Goal: Task Accomplishment & Management: Use online tool/utility

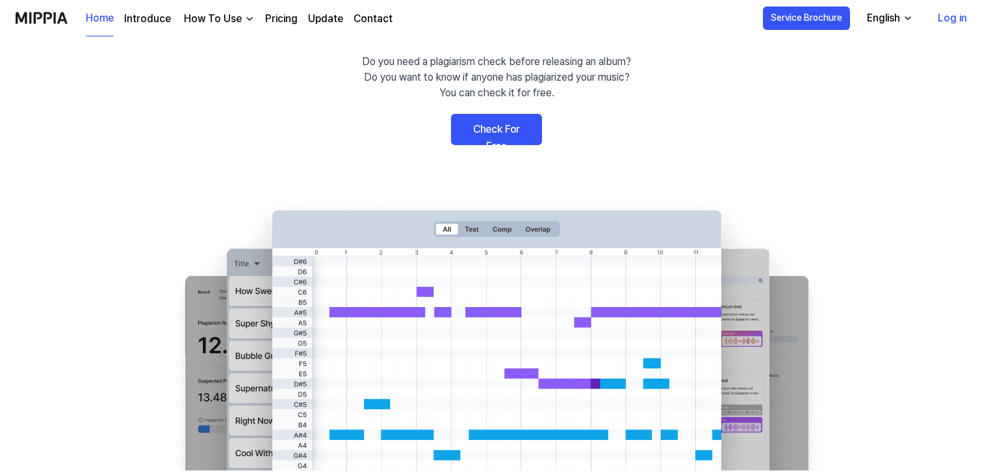
scroll to position [65, 0]
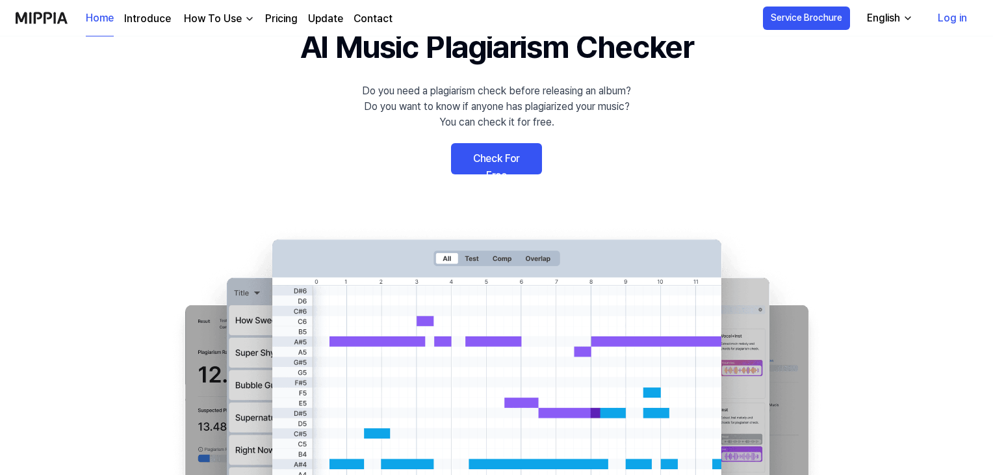
click at [495, 161] on link "Check For Free" at bounding box center [496, 158] width 91 height 31
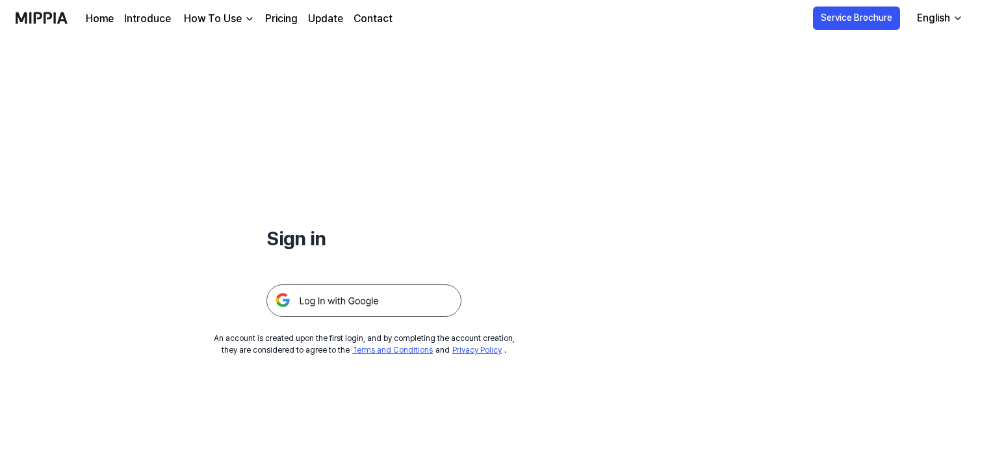
scroll to position [65, 0]
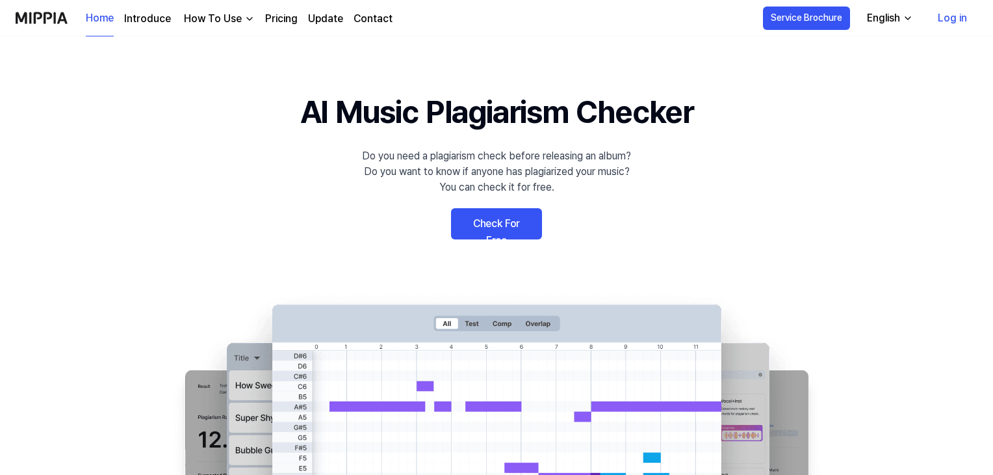
click at [501, 221] on link "Check For Free" at bounding box center [496, 223] width 91 height 31
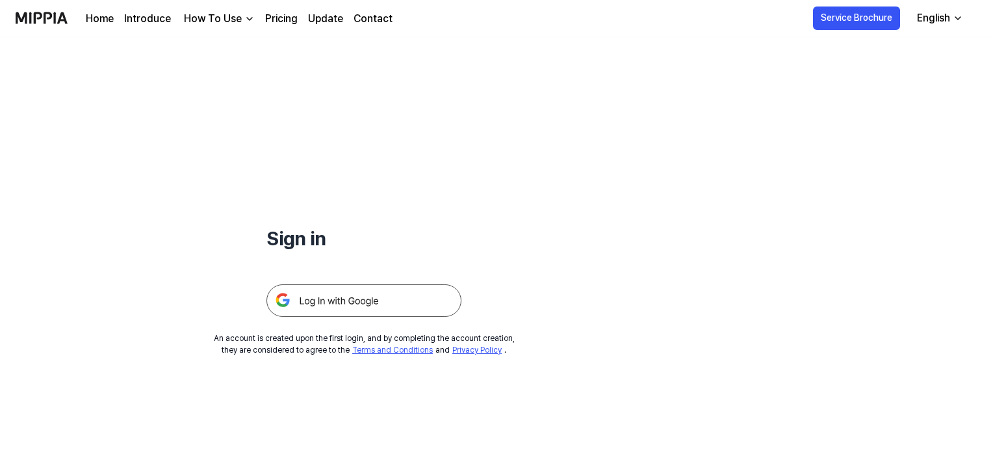
click at [315, 302] on img at bounding box center [364, 300] width 195 height 33
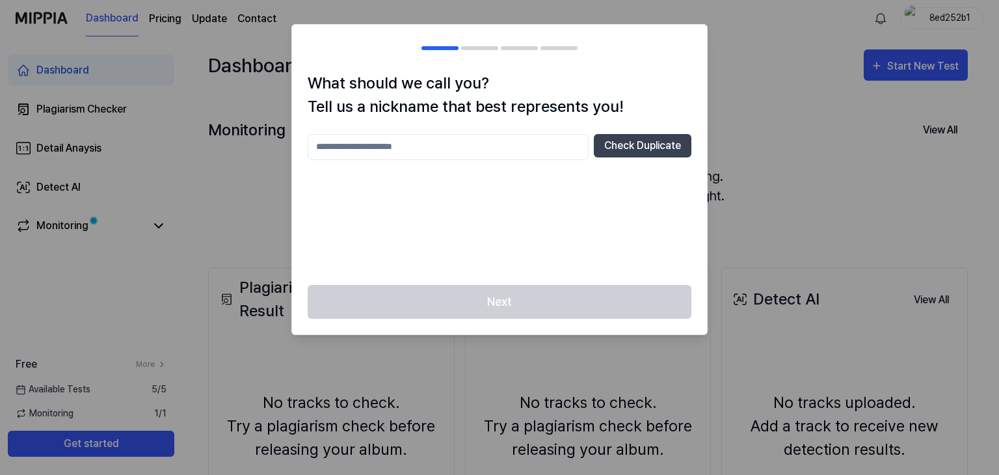
click at [437, 151] on input "text" at bounding box center [448, 147] width 281 height 26
type input "********"
click at [602, 141] on button "Check Duplicate" at bounding box center [643, 145] width 98 height 23
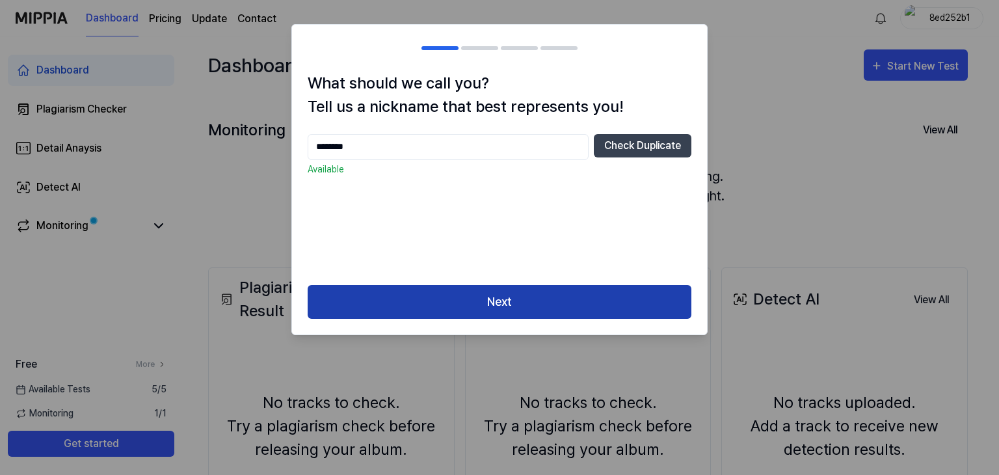
click at [508, 295] on button "Next" at bounding box center [500, 302] width 384 height 34
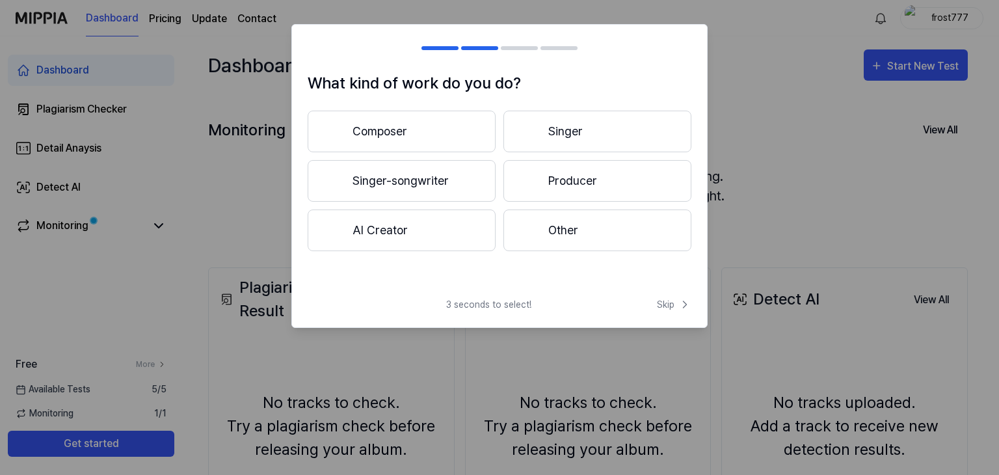
click at [577, 229] on button "Other" at bounding box center [597, 230] width 188 height 42
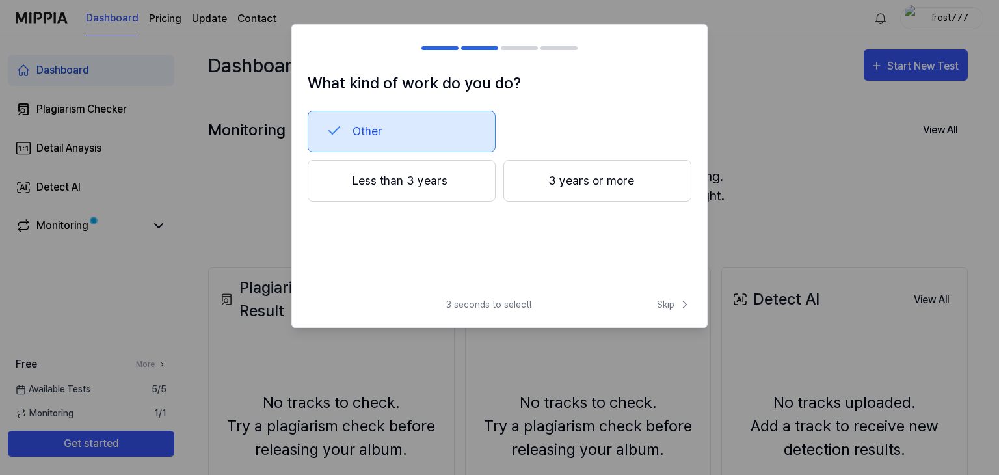
click at [434, 128] on button "Other" at bounding box center [402, 132] width 188 height 42
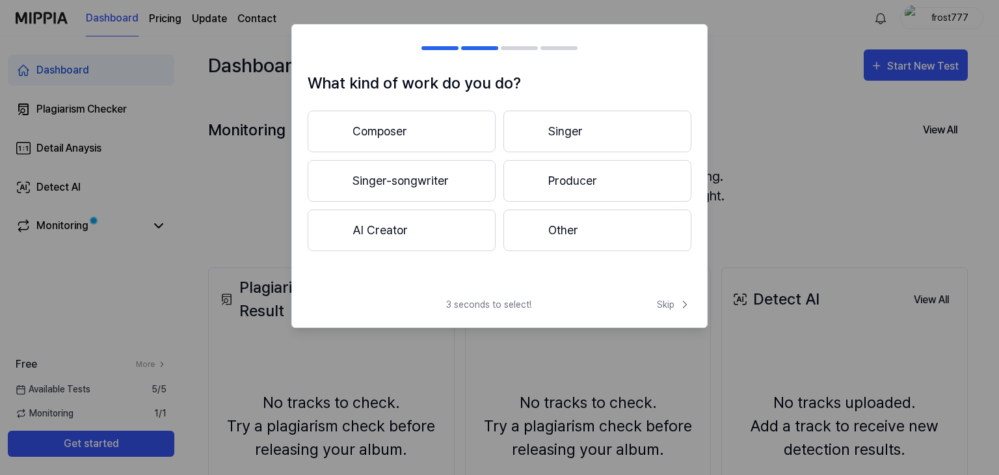
click at [557, 229] on button "Other" at bounding box center [597, 230] width 188 height 42
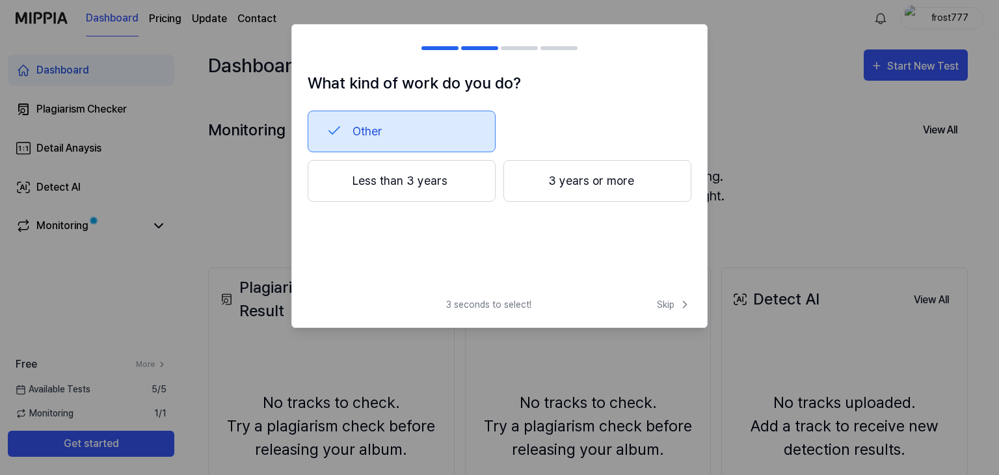
click at [387, 131] on button "Other" at bounding box center [402, 132] width 188 height 42
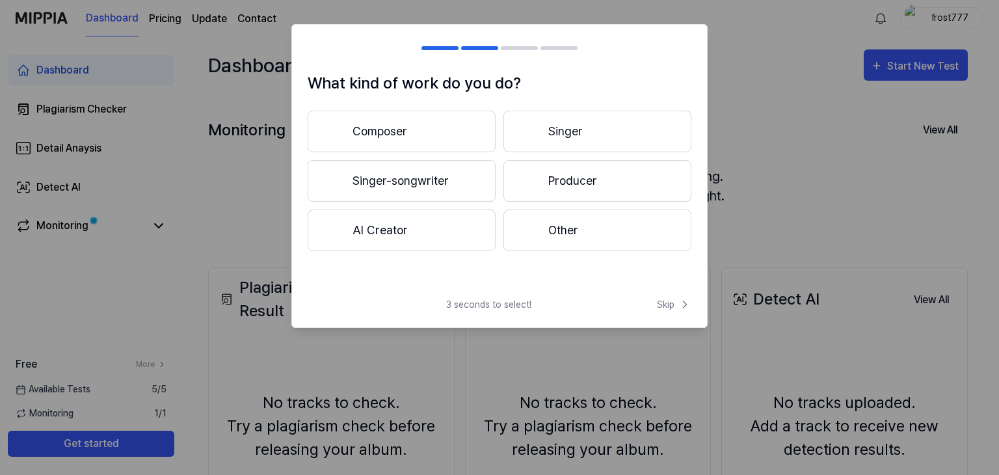
click at [391, 228] on button "AI Creator" at bounding box center [402, 230] width 188 height 42
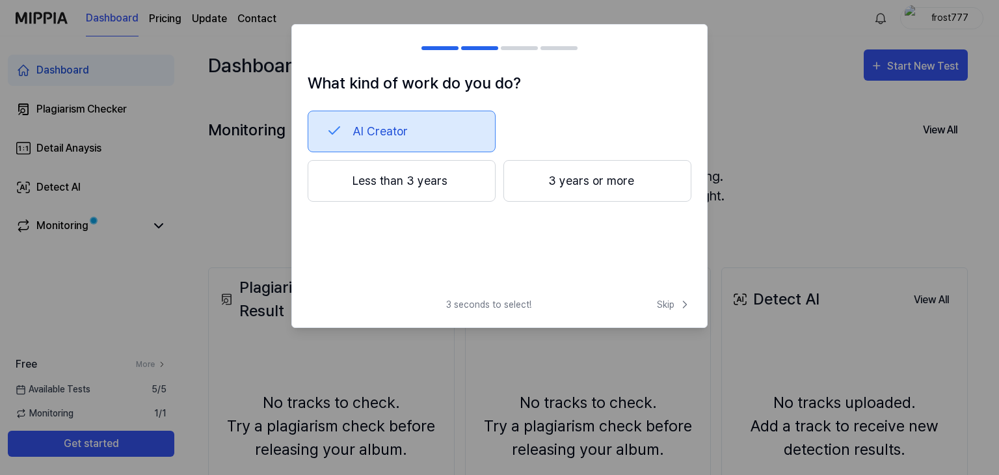
click at [419, 130] on button "AI Creator" at bounding box center [402, 132] width 188 height 42
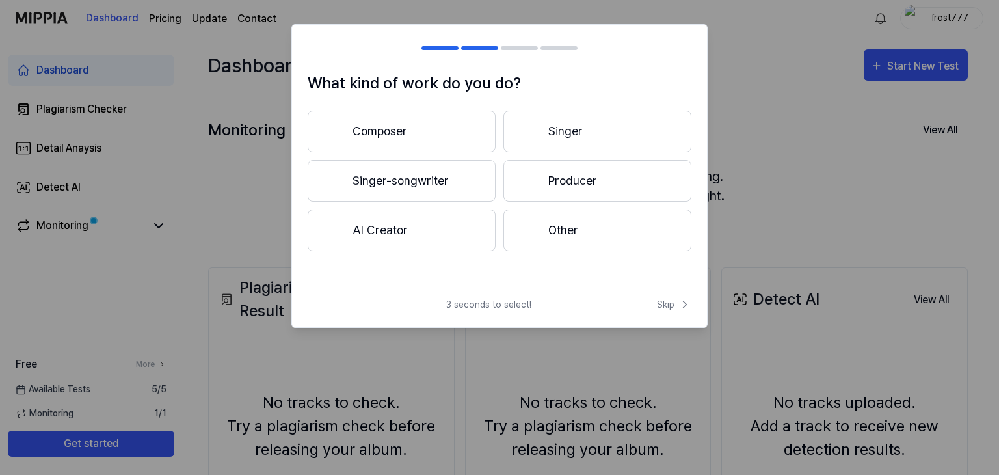
click at [543, 228] on button "Other" at bounding box center [597, 230] width 188 height 42
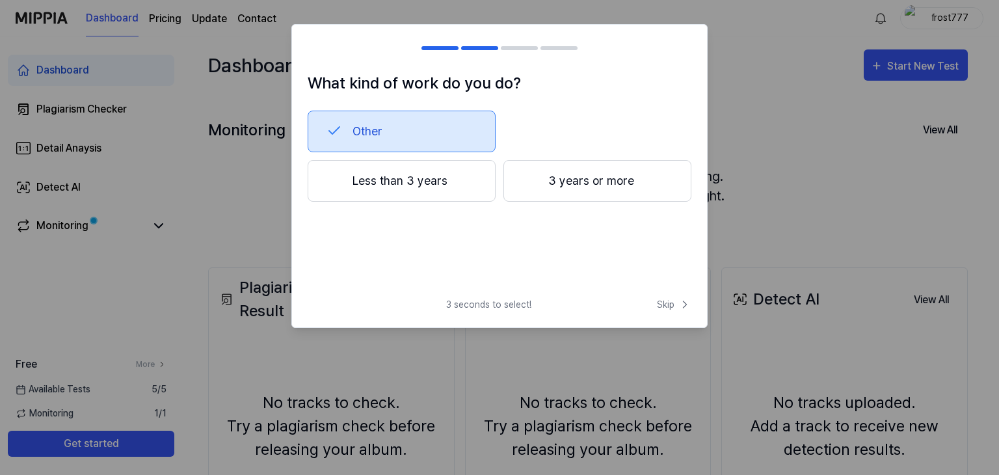
click at [428, 183] on button "Less than 3 years" at bounding box center [402, 181] width 188 height 42
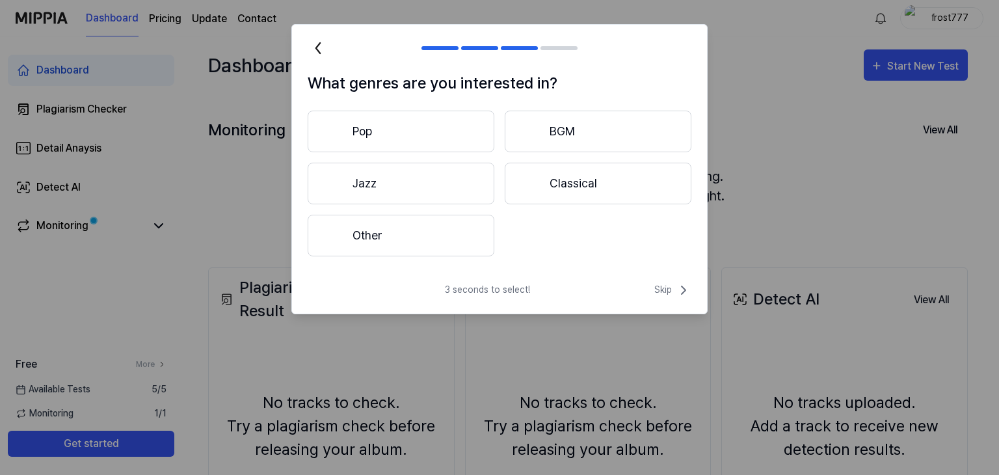
click at [443, 136] on button "Pop" at bounding box center [401, 132] width 187 height 42
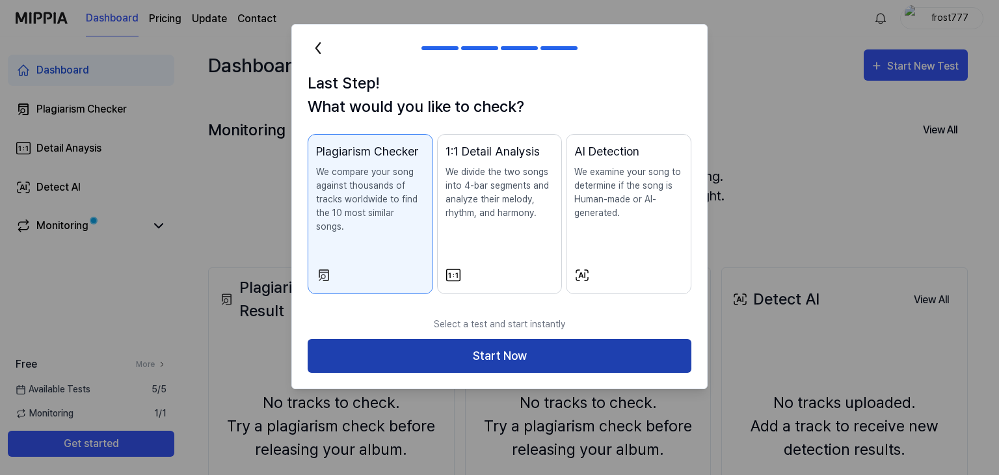
click at [508, 346] on button "Start Now" at bounding box center [500, 356] width 384 height 34
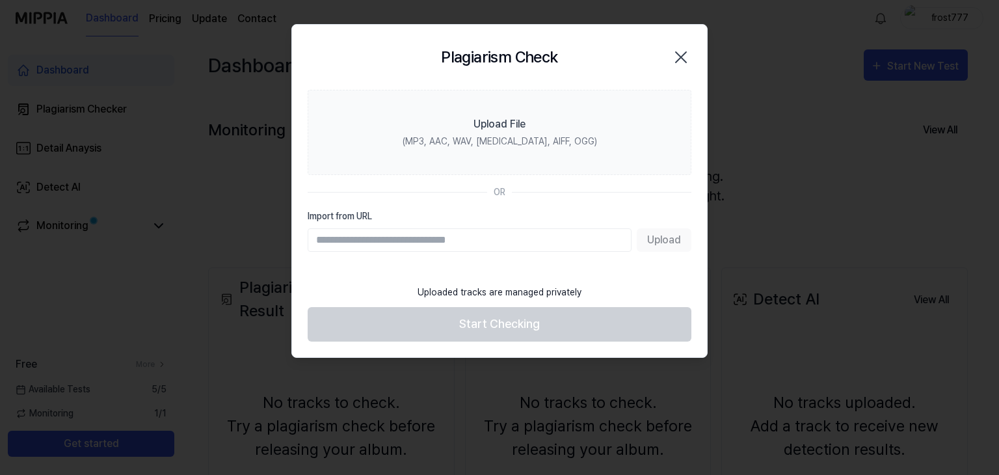
click at [458, 237] on input "Import from URL" at bounding box center [470, 239] width 324 height 23
paste input "**********"
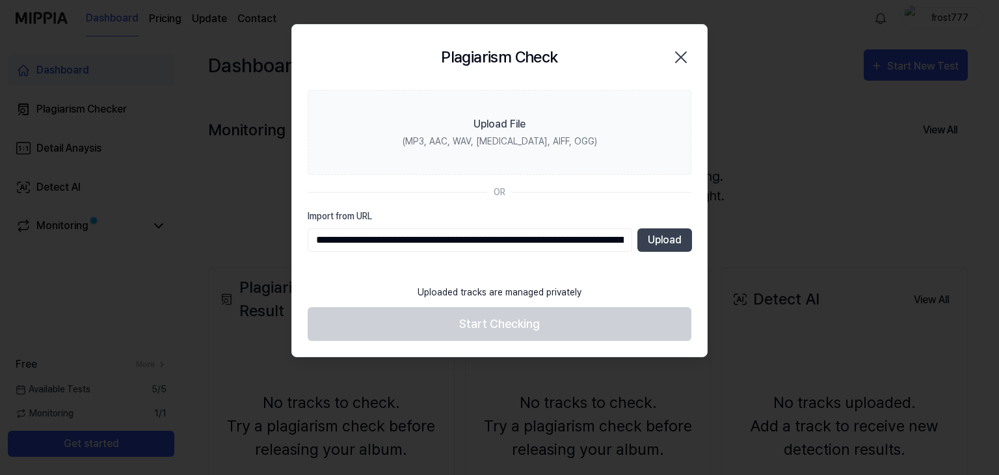
drag, startPoint x: 337, startPoint y: 240, endPoint x: 289, endPoint y: 246, distance: 49.2
click at [289, 246] on body "**********" at bounding box center [496, 237] width 993 height 475
click at [539, 237] on input "**********" at bounding box center [470, 239] width 324 height 23
drag, startPoint x: 540, startPoint y: 237, endPoint x: 882, endPoint y: 251, distance: 342.2
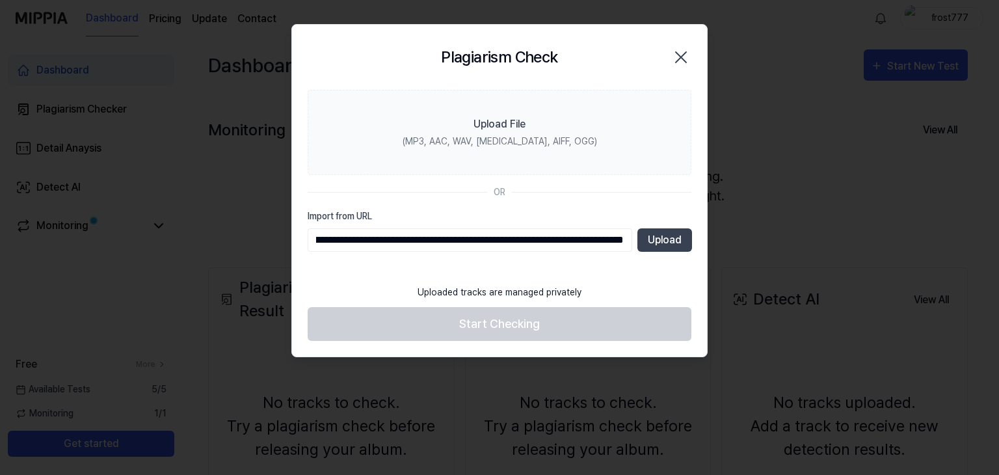
click at [882, 251] on body "**********" at bounding box center [496, 237] width 993 height 475
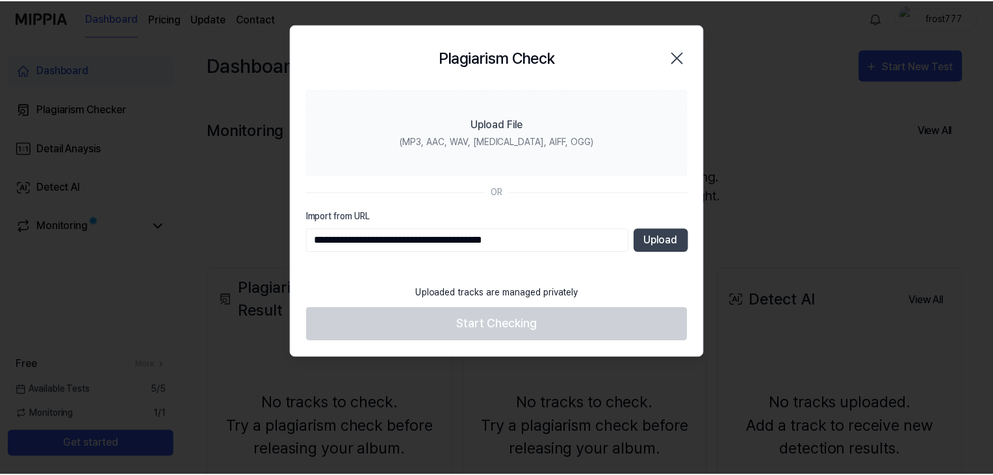
scroll to position [0, 0]
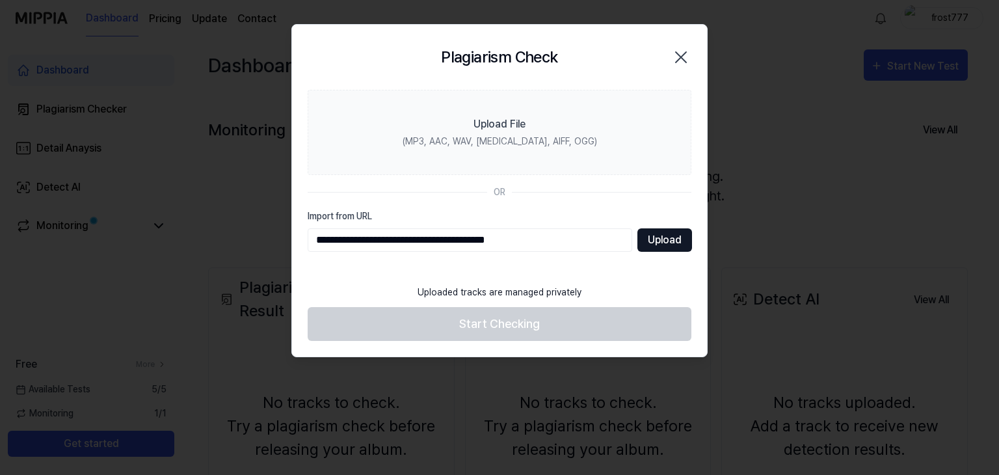
type input "**********"
click at [671, 239] on button "Upload" at bounding box center [664, 239] width 55 height 23
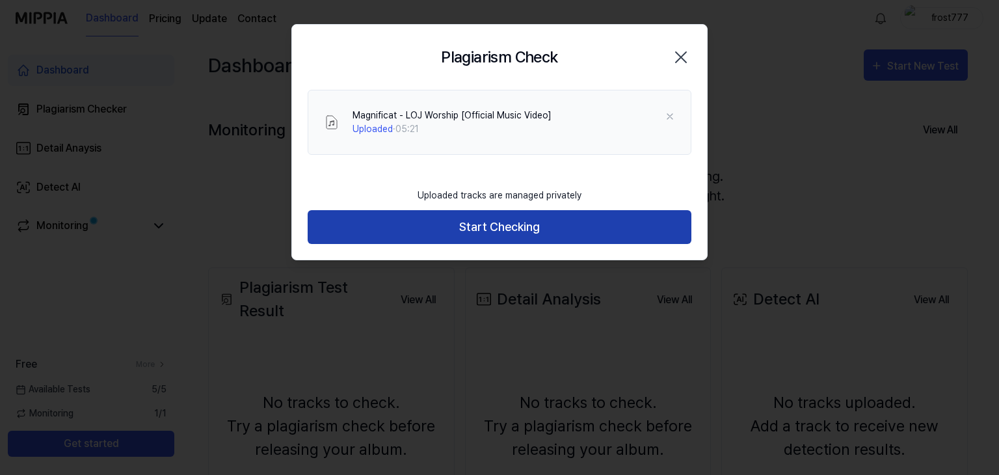
click at [520, 230] on button "Start Checking" at bounding box center [500, 227] width 384 height 34
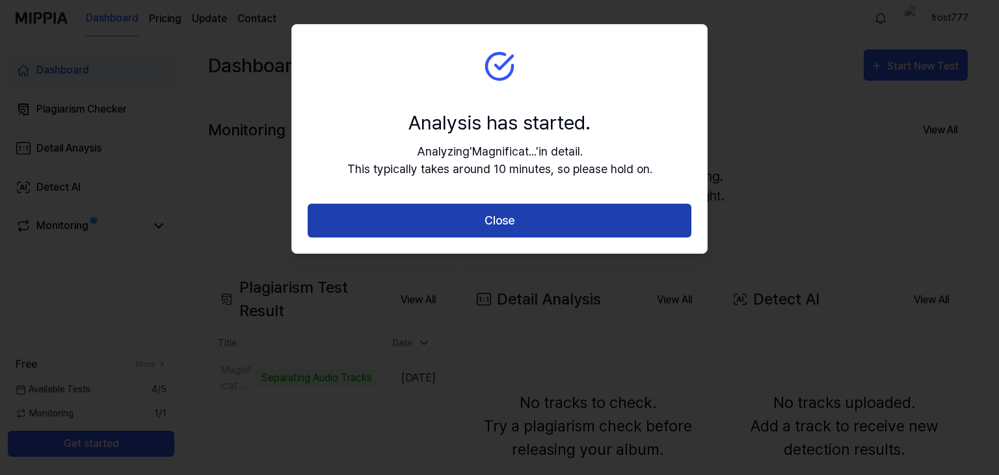
click at [465, 224] on button "Close" at bounding box center [500, 220] width 384 height 34
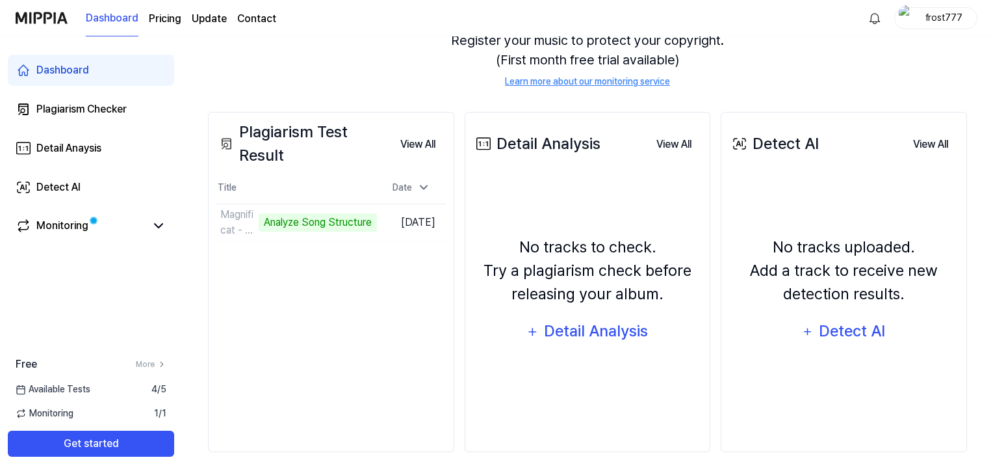
scroll to position [159, 0]
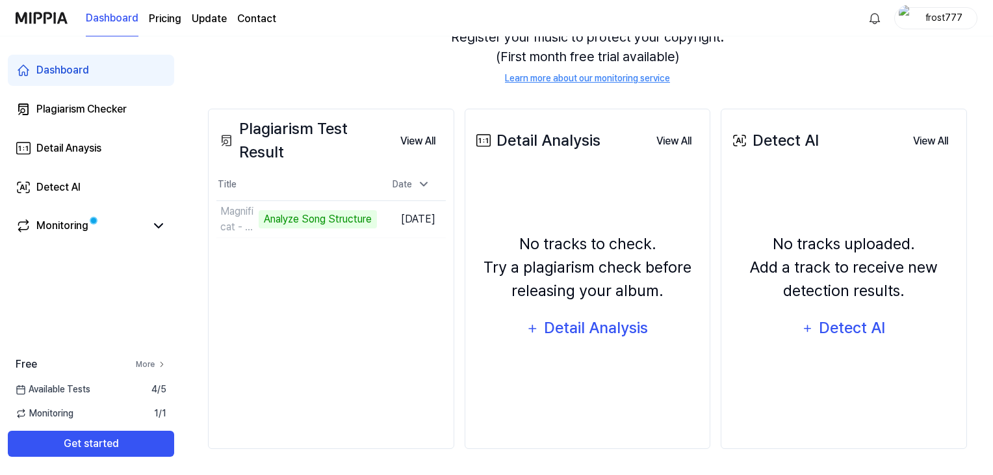
click at [157, 365] on icon at bounding box center [161, 364] width 9 height 9
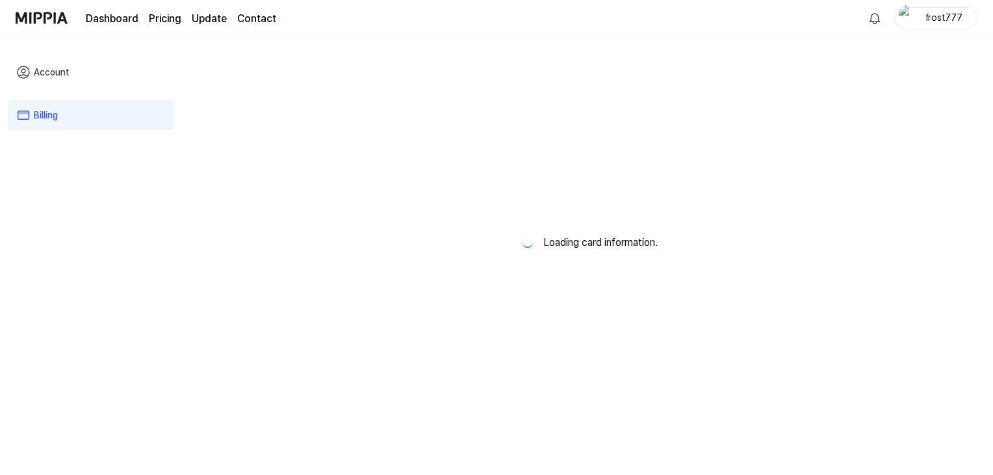
scroll to position [0, 0]
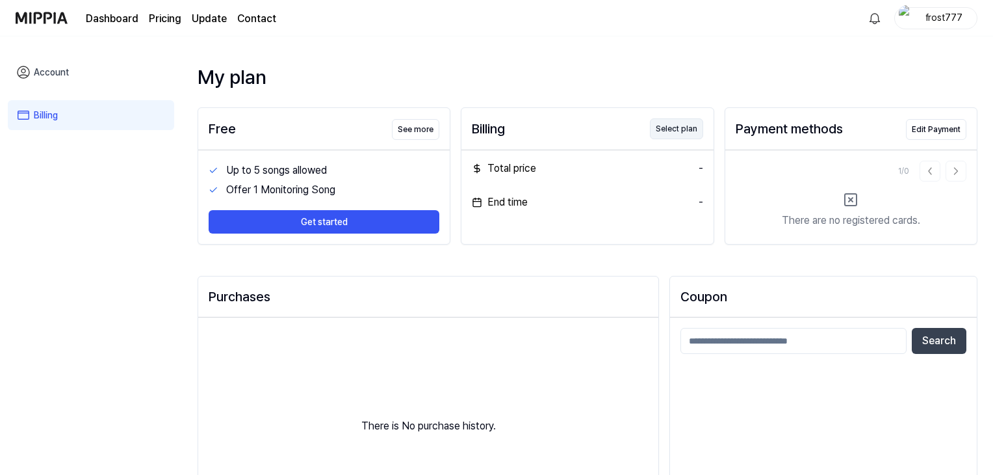
click at [675, 128] on button "Select plan" at bounding box center [676, 128] width 53 height 21
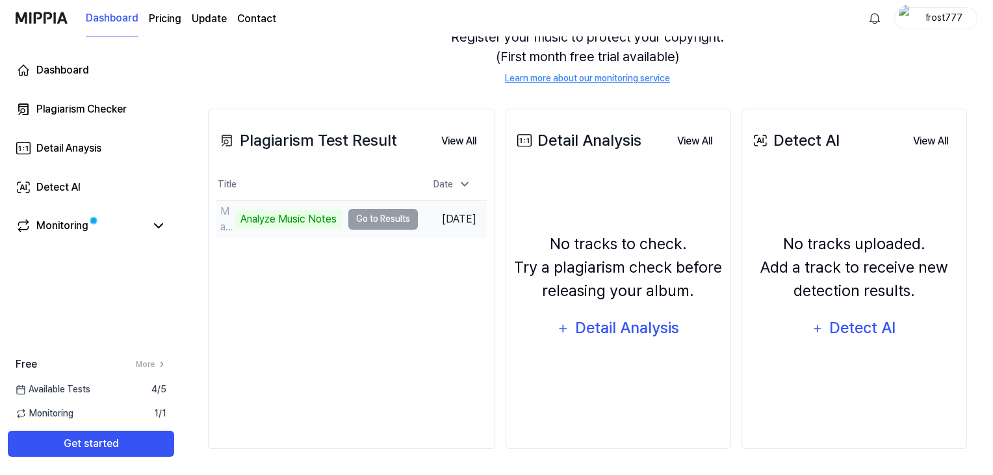
click at [371, 220] on td "Magnificat - LOJ Worship [Official Music Video] Analyze Music Notes Go to Resul…" at bounding box center [317, 219] width 202 height 36
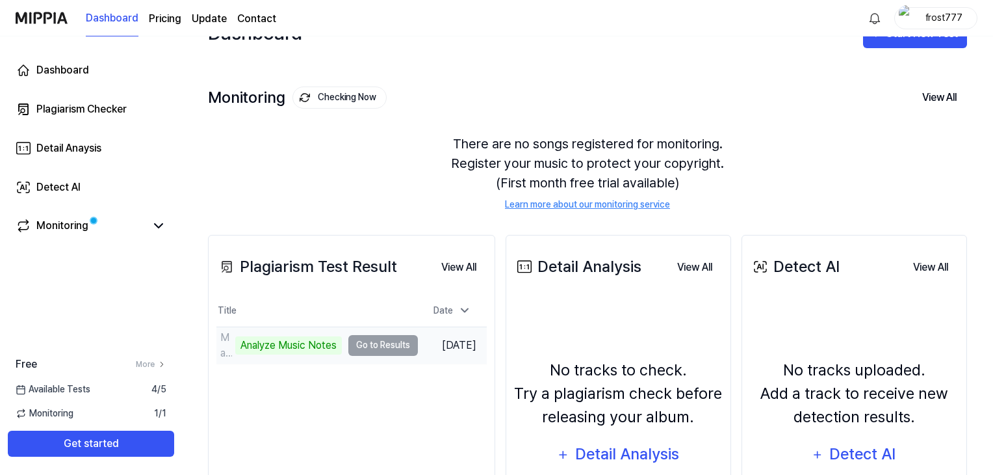
scroll to position [29, 0]
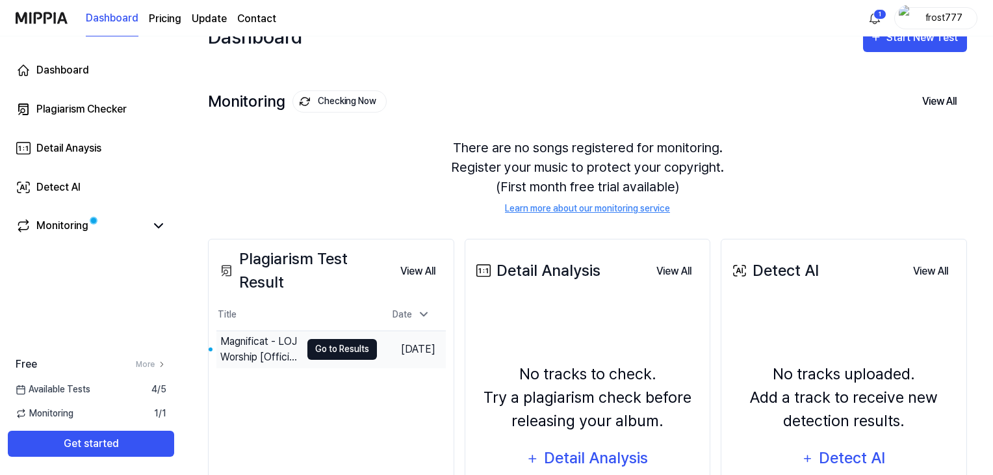
click at [322, 354] on button "Go to Results" at bounding box center [343, 349] width 70 height 21
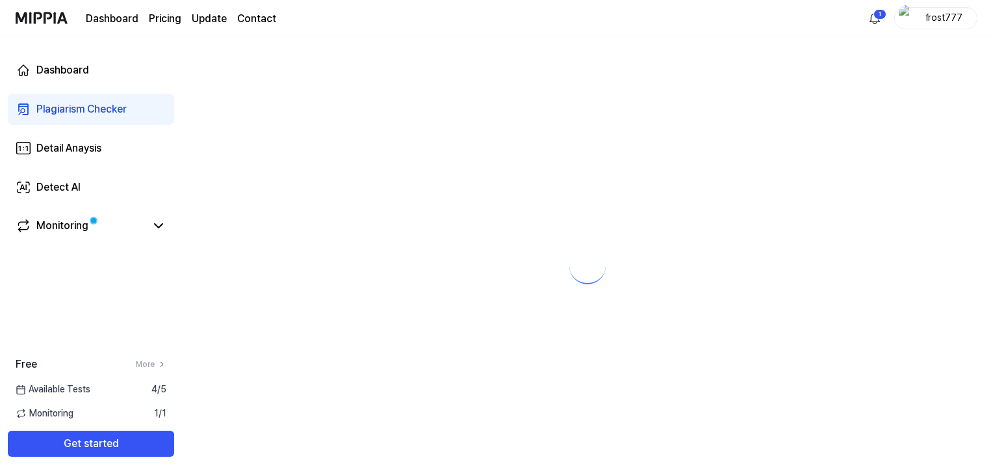
scroll to position [0, 0]
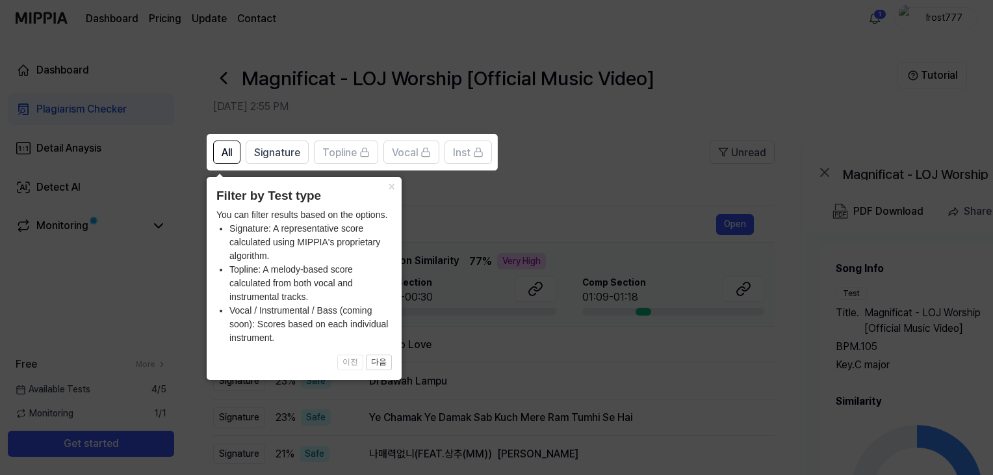
click at [590, 126] on icon at bounding box center [499, 237] width 999 height 475
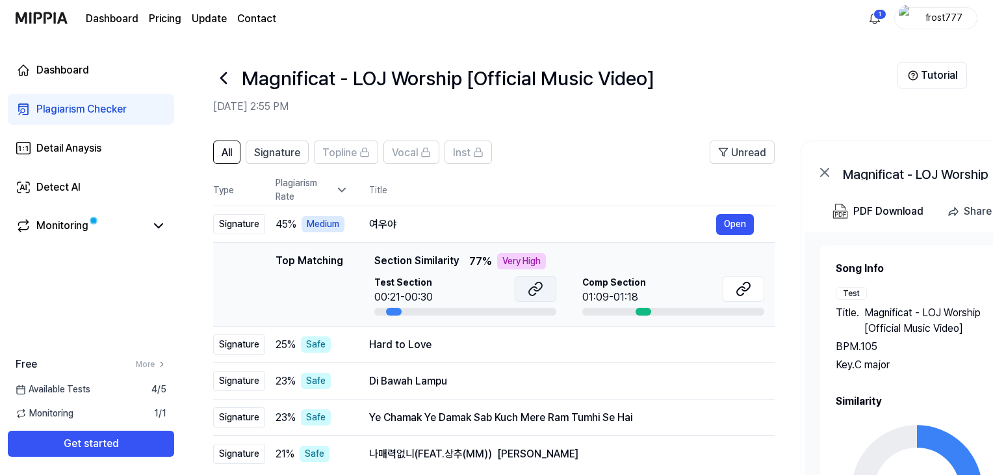
click at [538, 286] on icon at bounding box center [536, 289] width 16 height 16
click at [744, 287] on icon at bounding box center [741, 291] width 8 height 8
click at [734, 222] on button "Open" at bounding box center [735, 224] width 38 height 21
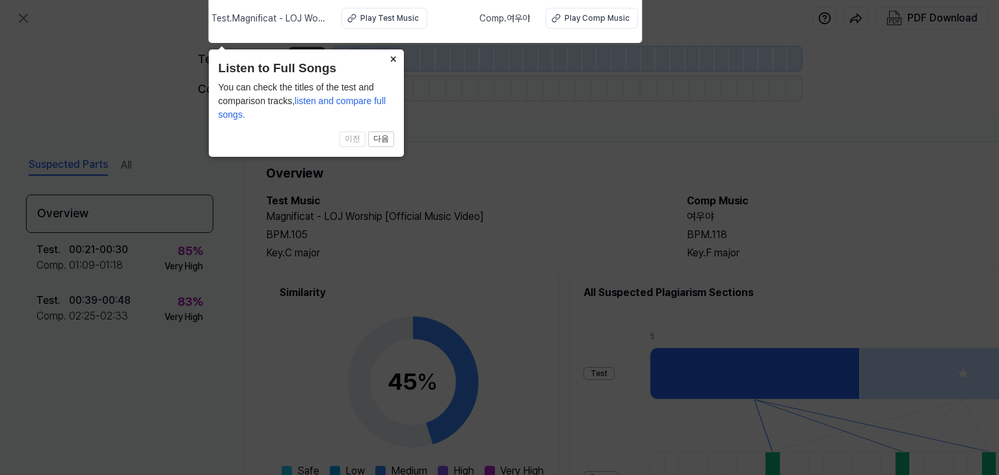
click at [395, 59] on button "×" at bounding box center [393, 58] width 21 height 18
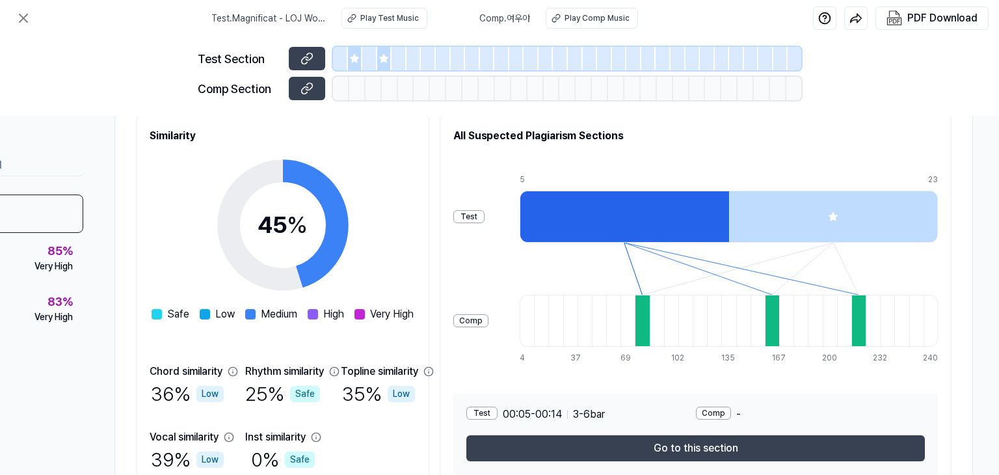
scroll to position [222, 135]
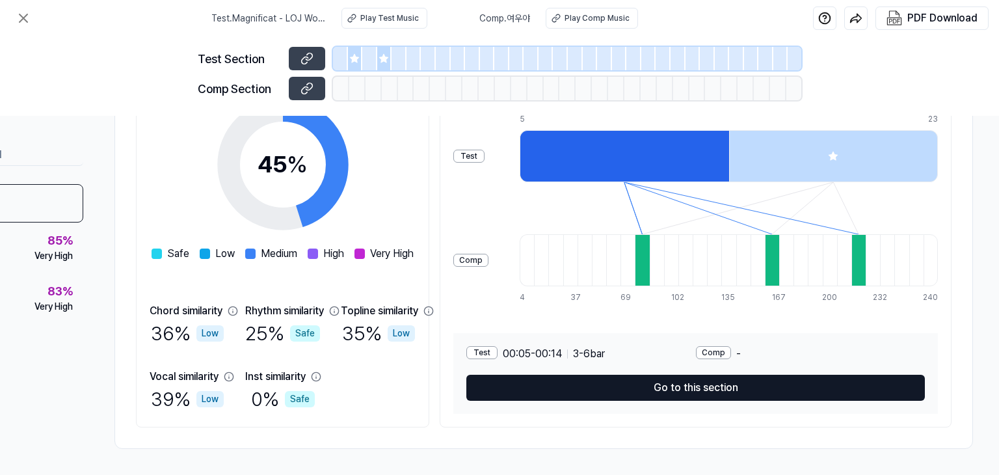
click at [735, 380] on button "Go to this section" at bounding box center [695, 387] width 458 height 26
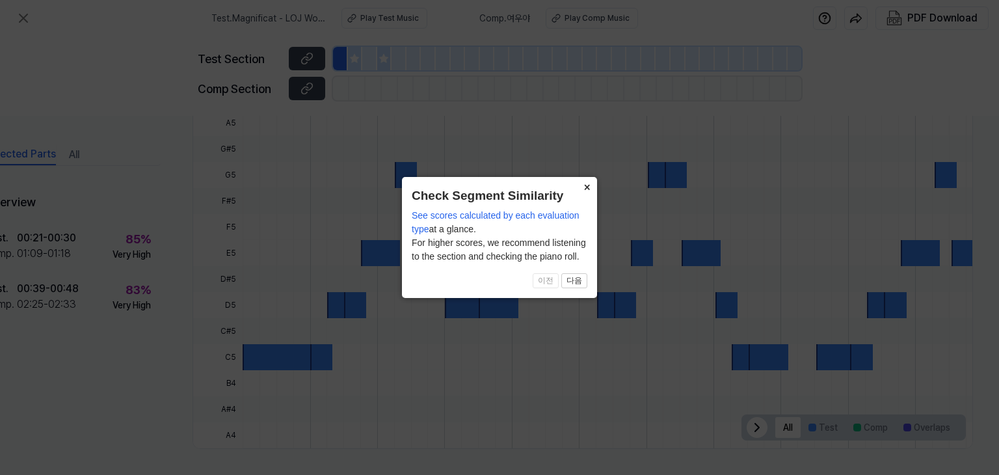
click at [583, 188] on button "×" at bounding box center [586, 186] width 21 height 18
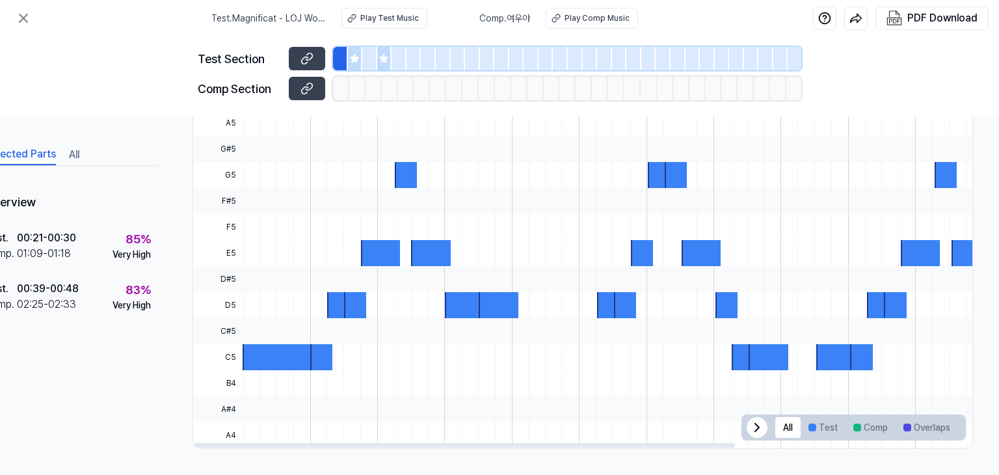
click at [757, 423] on icon at bounding box center [757, 427] width 16 height 16
click at [948, 423] on icon at bounding box center [950, 427] width 4 height 8
click at [862, 421] on button "Comp" at bounding box center [870, 427] width 50 height 21
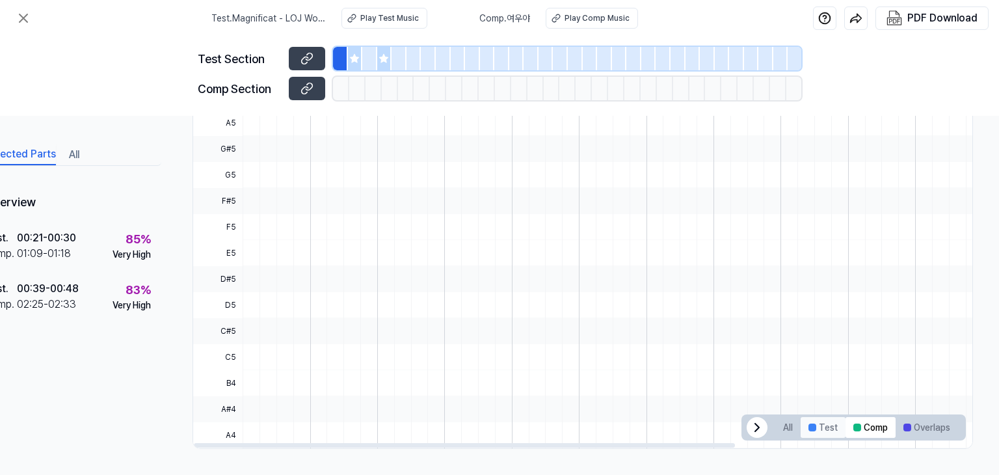
click at [815, 421] on button "Test" at bounding box center [822, 427] width 45 height 21
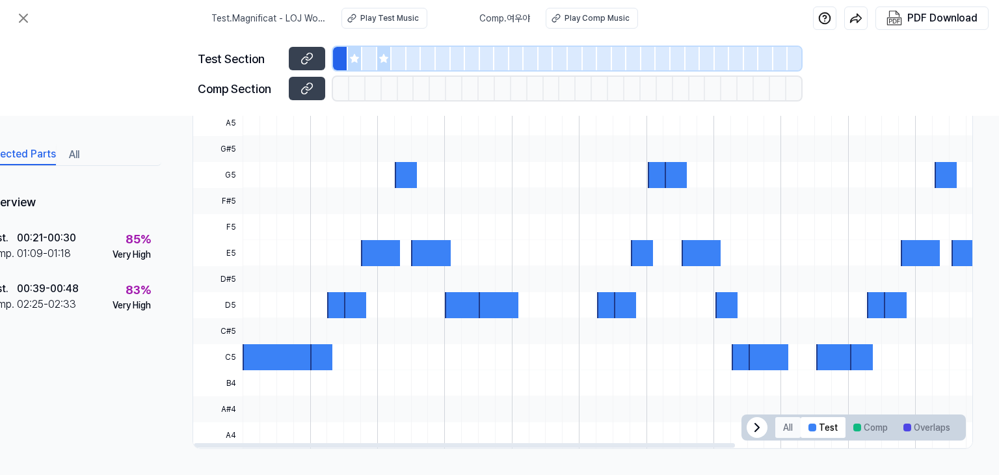
click at [781, 418] on button "All" at bounding box center [787, 427] width 25 height 21
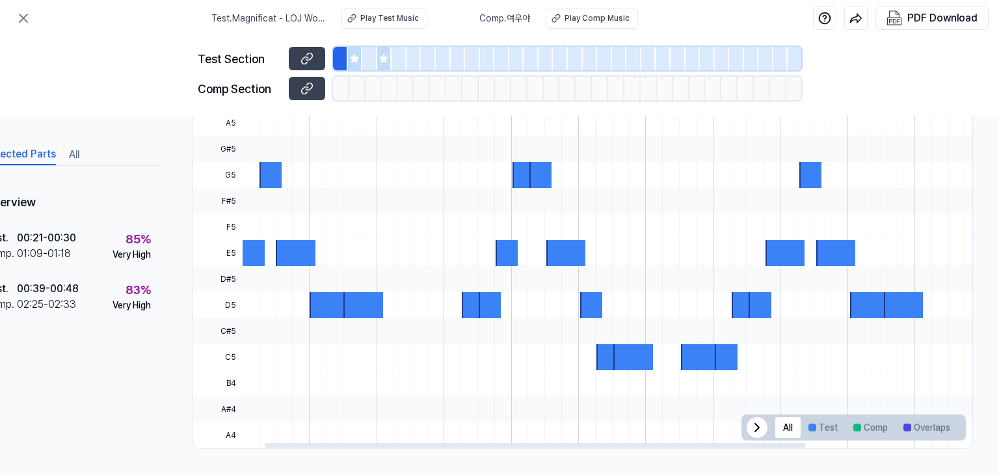
scroll to position [0, 0]
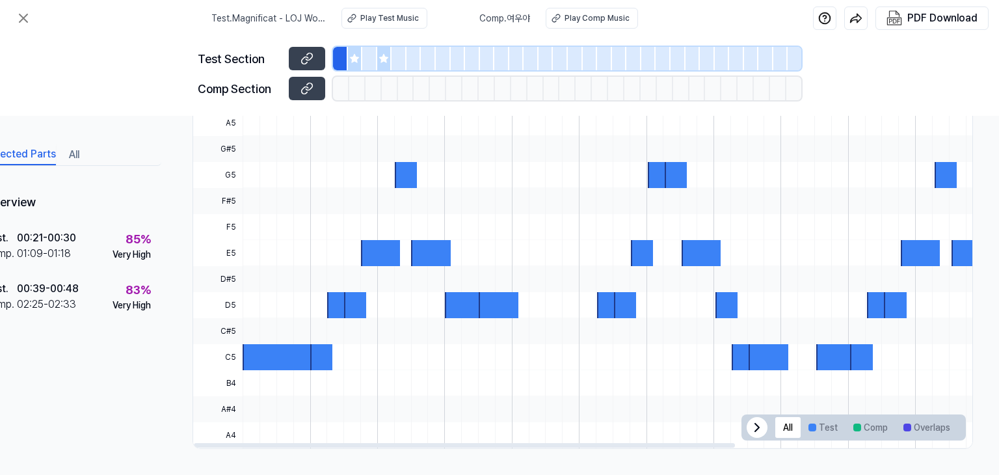
drag, startPoint x: 625, startPoint y: 438, endPoint x: 421, endPoint y: 414, distance: 204.8
click at [429, 443] on div at bounding box center [464, 445] width 541 height 5
click at [315, 91] on button at bounding box center [307, 88] width 36 height 23
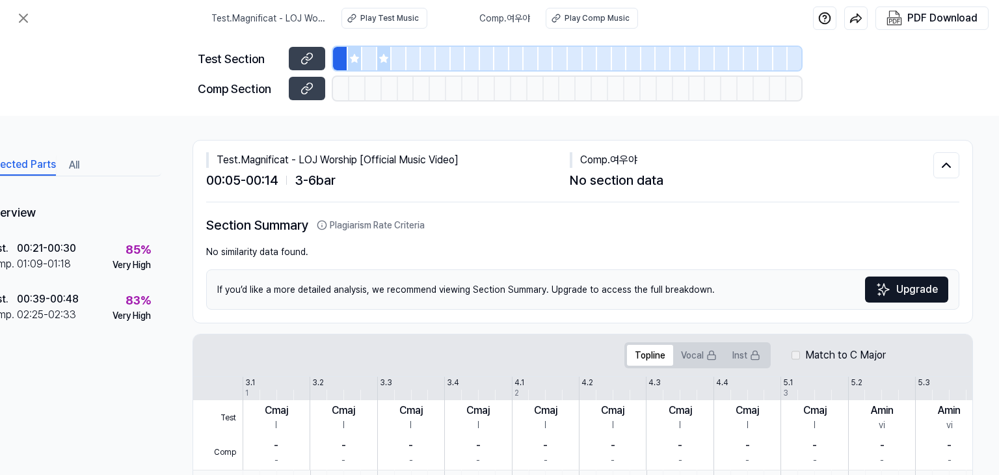
scroll to position [0, 57]
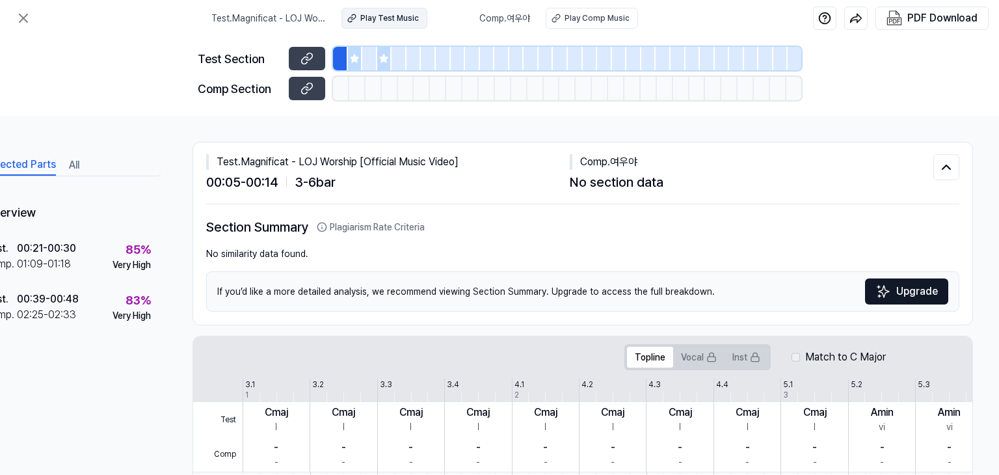
click at [407, 18] on div "Play Test Music" at bounding box center [389, 18] width 59 height 12
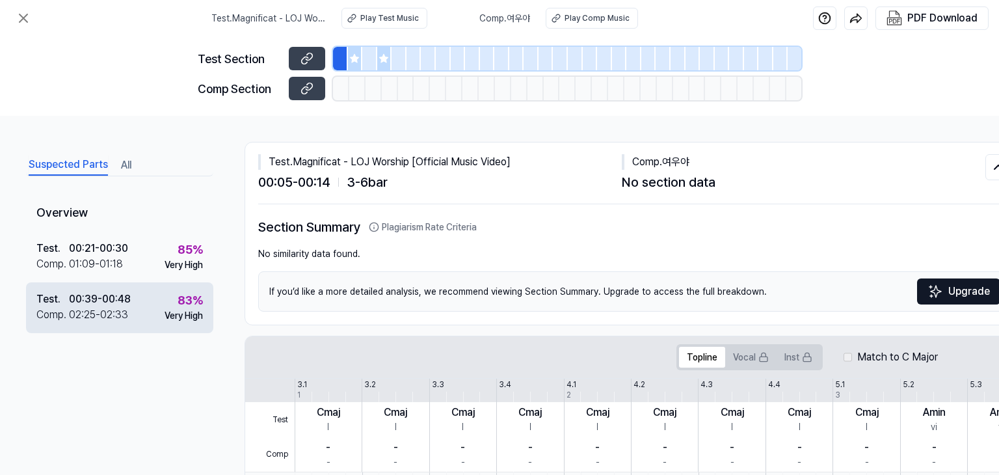
click at [135, 304] on div "Test . 00:39 - 00:48 Comp . 02:25 - 02:33 83 % Very High" at bounding box center [119, 307] width 187 height 51
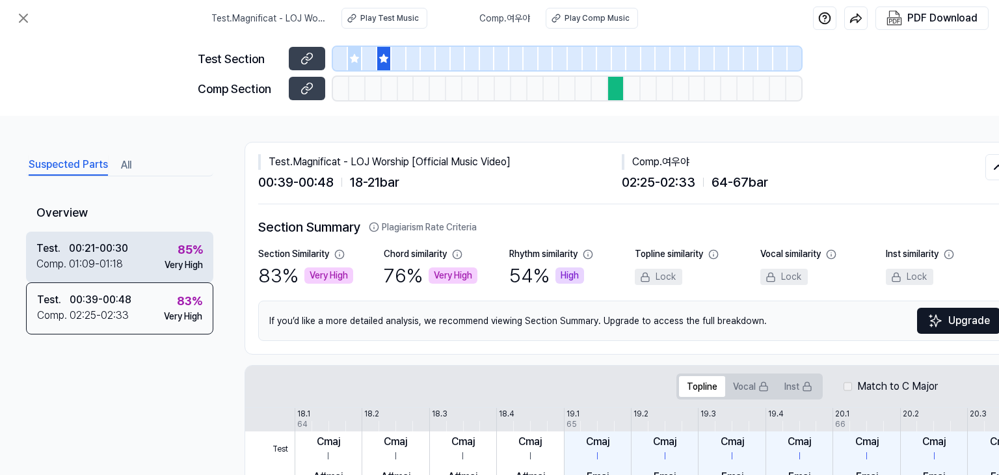
click at [131, 266] on div "Test . 00:21 - 00:30 Comp . 01:09 - 01:18 85 % Very High" at bounding box center [119, 256] width 187 height 51
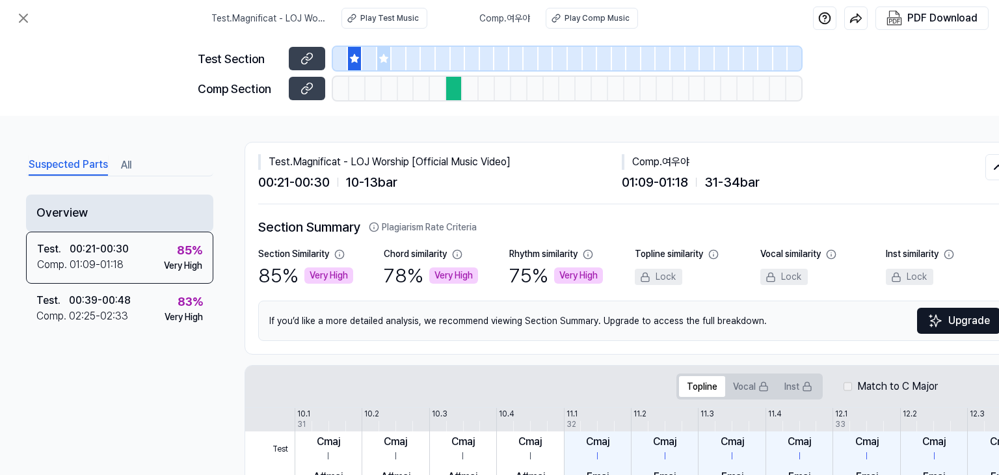
click at [121, 216] on div "Overview" at bounding box center [119, 212] width 187 height 37
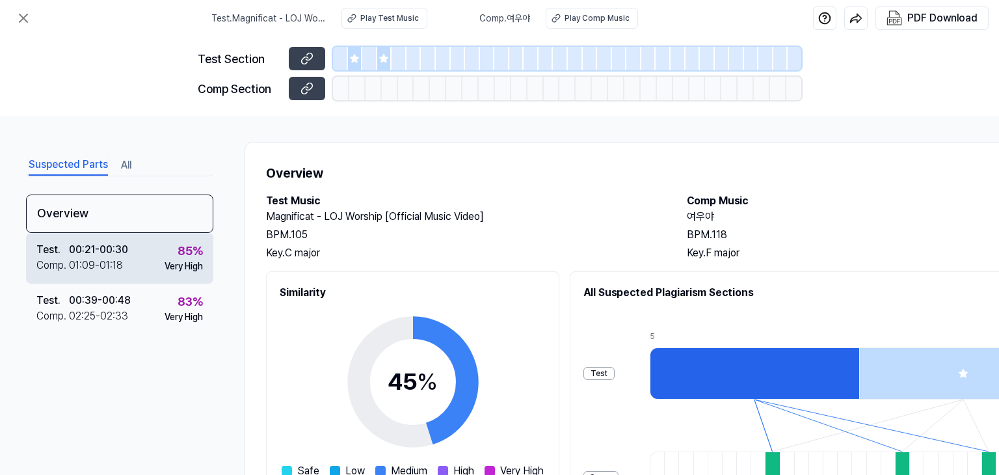
click at [128, 257] on div "Test . 00:21 - 00:30 Comp . 01:09 - 01:18 85 % Very High" at bounding box center [119, 258] width 187 height 51
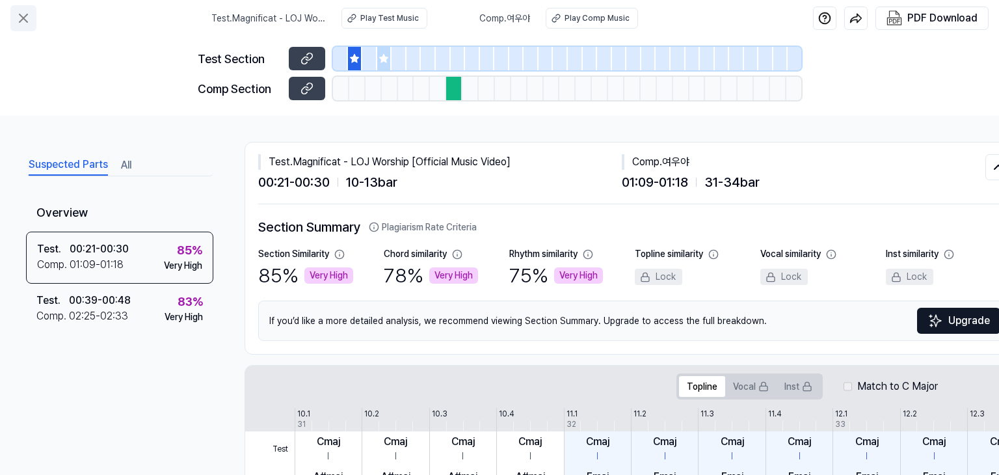
click at [29, 14] on icon at bounding box center [24, 18] width 16 height 16
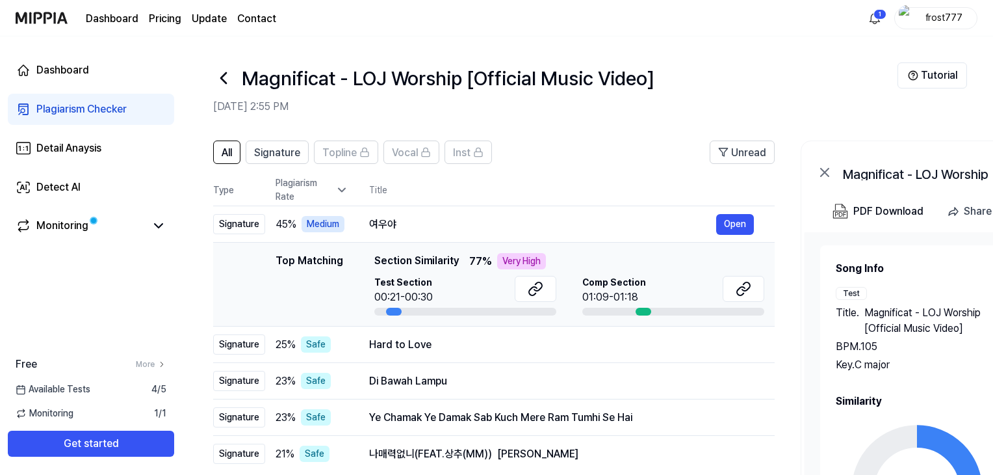
scroll to position [181, 0]
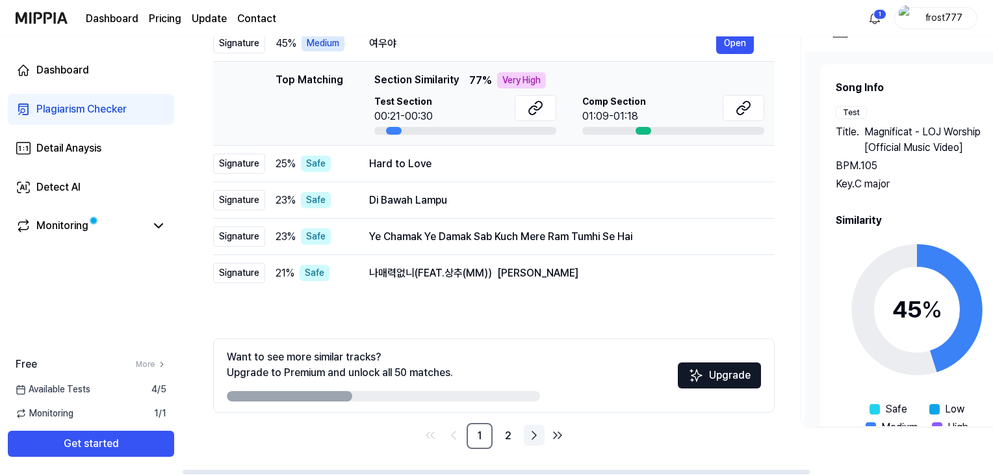
click at [529, 437] on icon "Go to next page" at bounding box center [535, 435] width 16 height 16
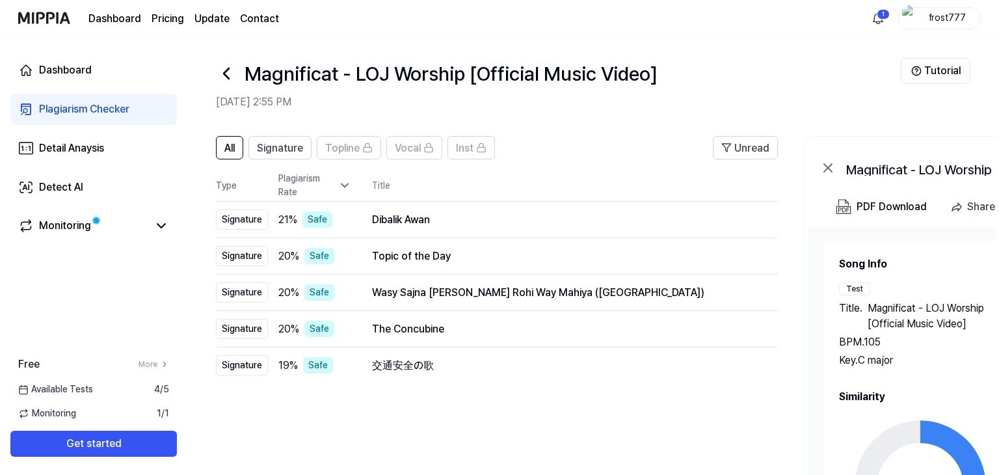
scroll to position [0, 0]
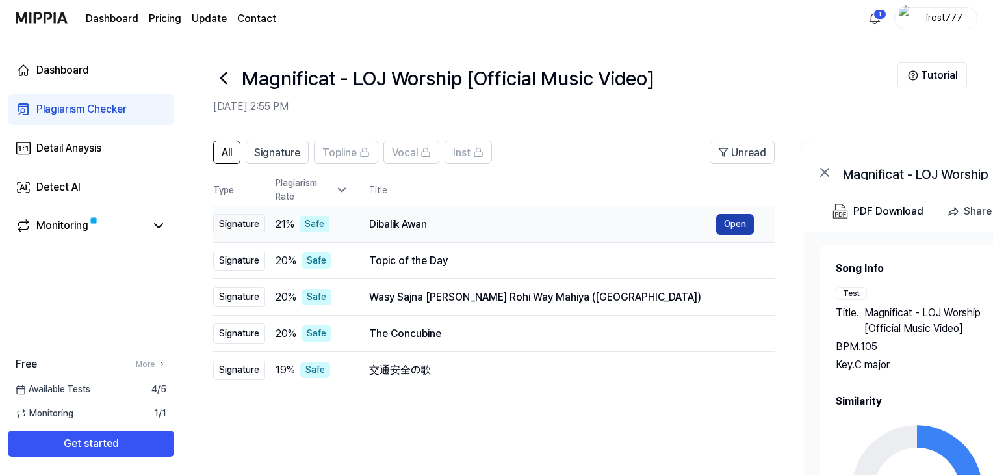
click at [731, 225] on button "Open" at bounding box center [735, 224] width 38 height 21
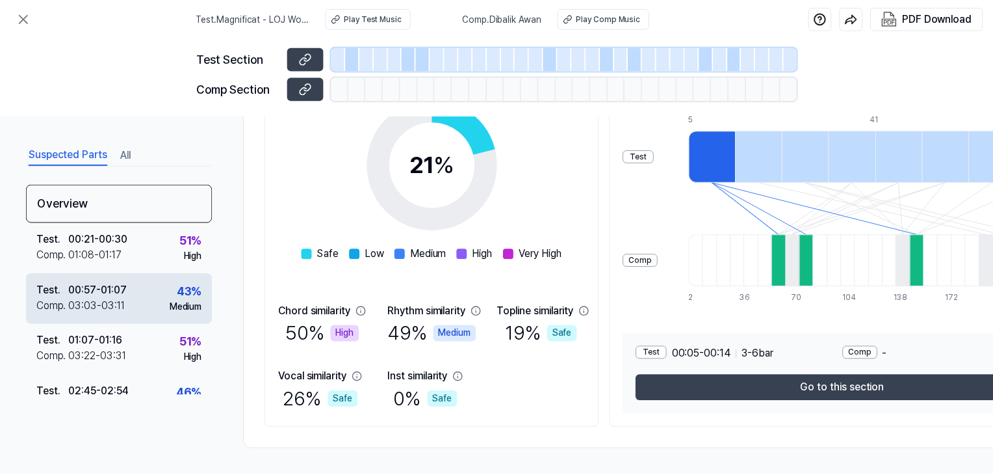
scroll to position [238, 0]
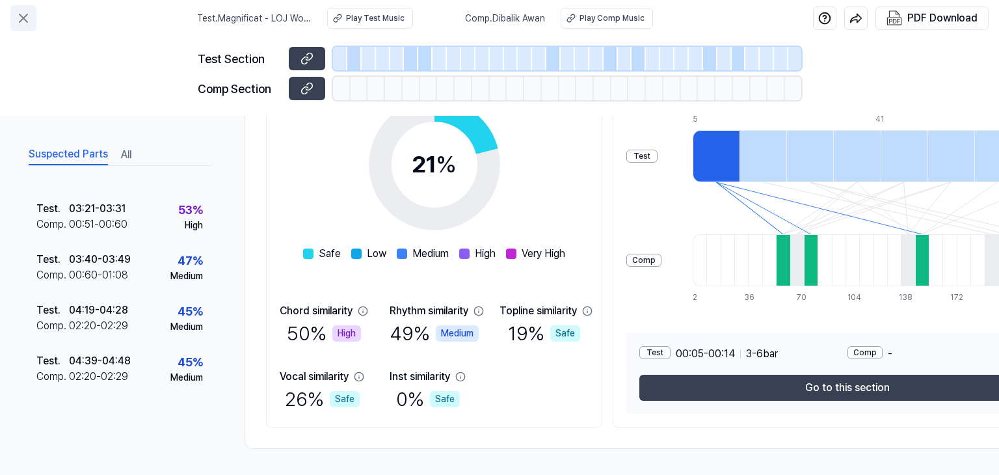
click at [31, 22] on button at bounding box center [23, 18] width 26 height 26
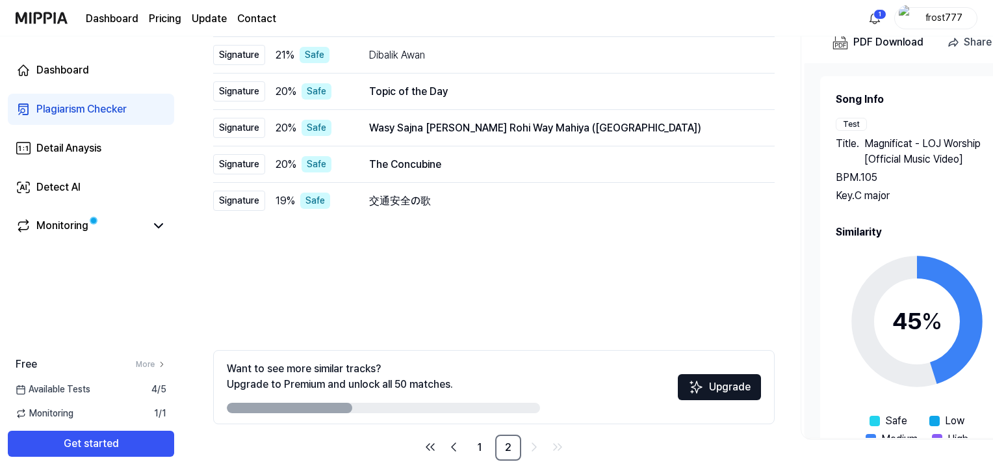
scroll to position [181, 0]
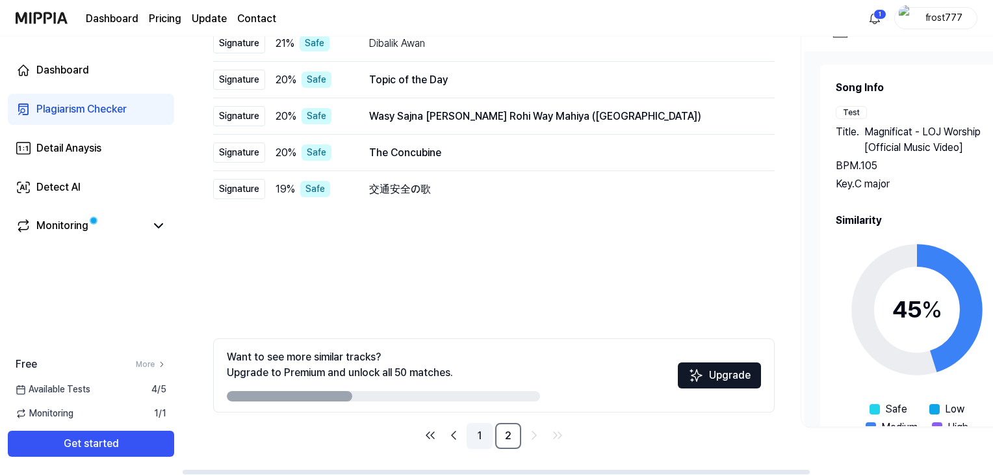
click at [475, 432] on link "1" at bounding box center [480, 436] width 26 height 26
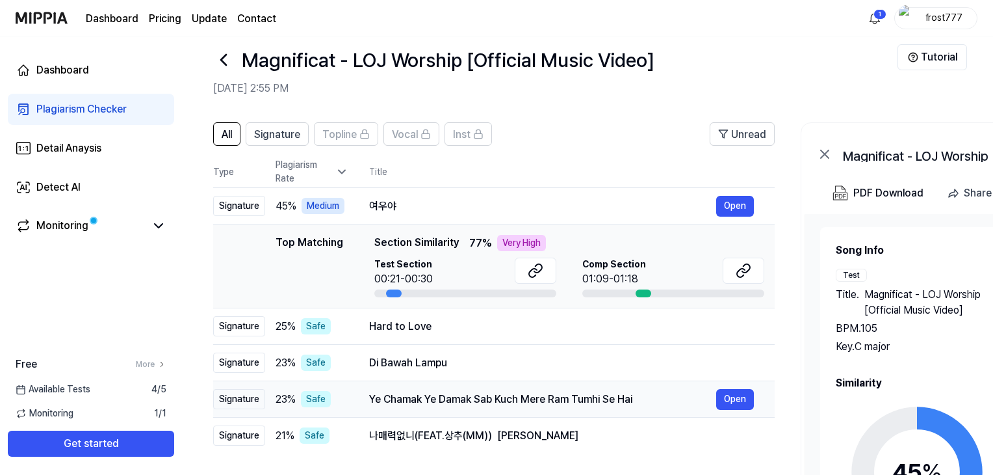
scroll to position [0, 0]
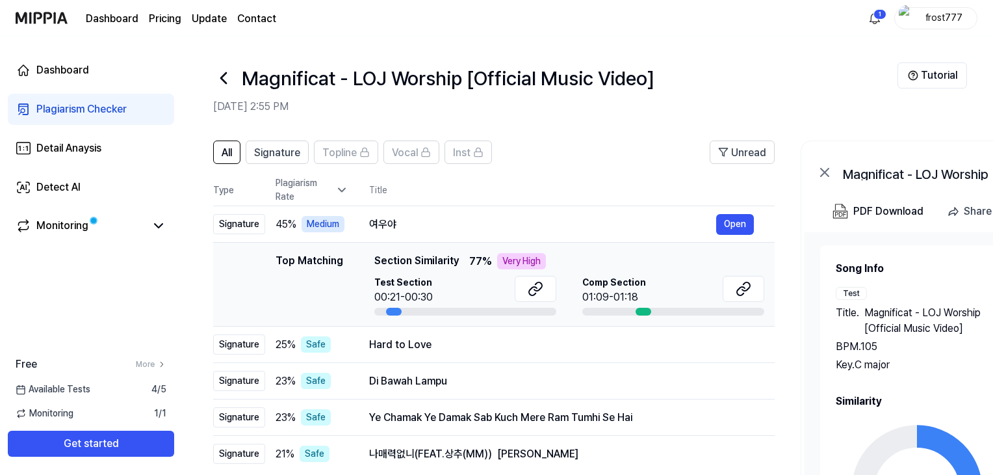
click at [393, 308] on div at bounding box center [394, 312] width 16 height 8
click at [393, 312] on div at bounding box center [394, 312] width 16 height 8
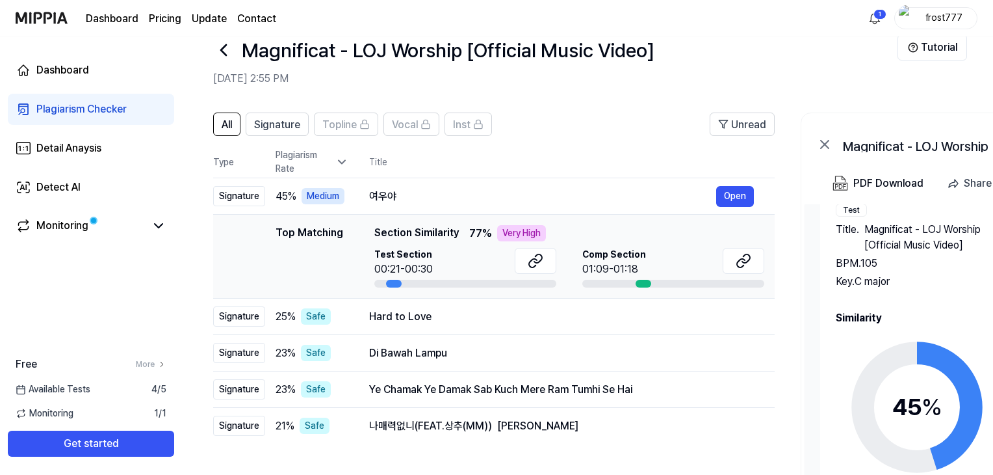
scroll to position [181, 0]
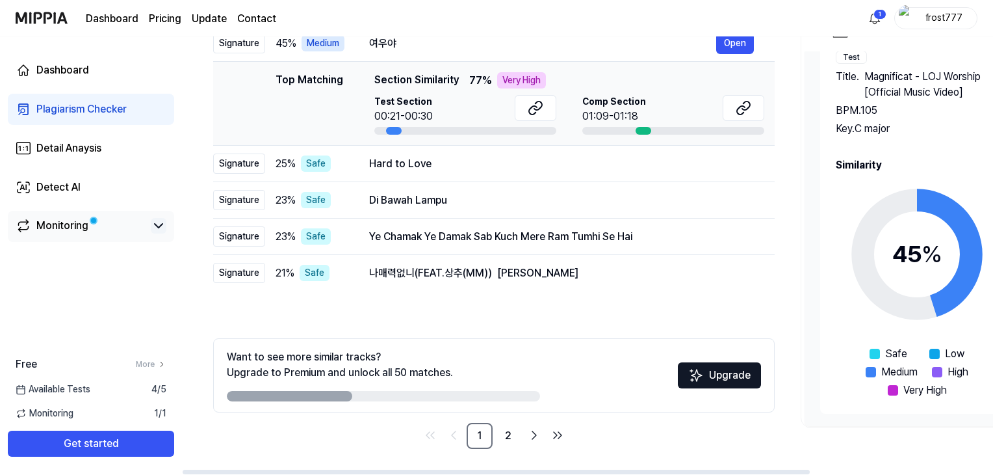
click at [157, 223] on icon at bounding box center [159, 226] width 16 height 16
click at [161, 229] on icon at bounding box center [159, 226] width 16 height 16
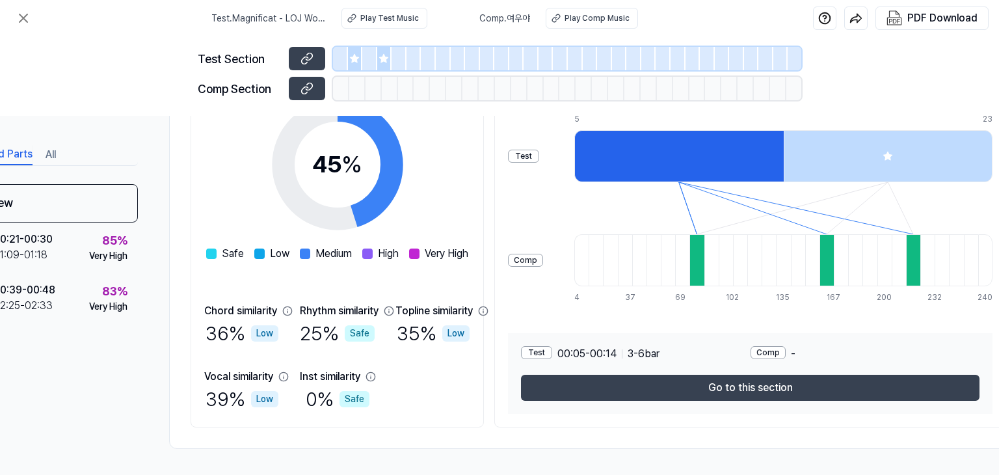
scroll to position [222, 135]
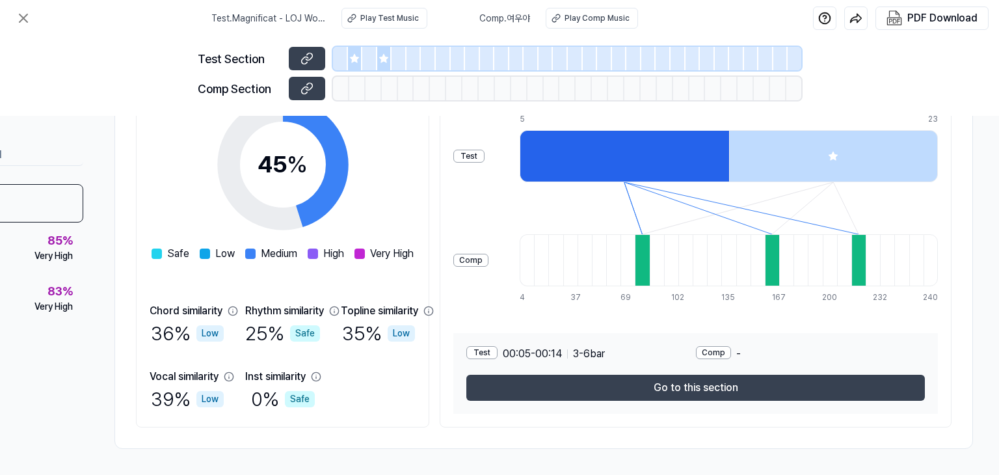
click at [817, 150] on div at bounding box center [833, 156] width 209 height 52
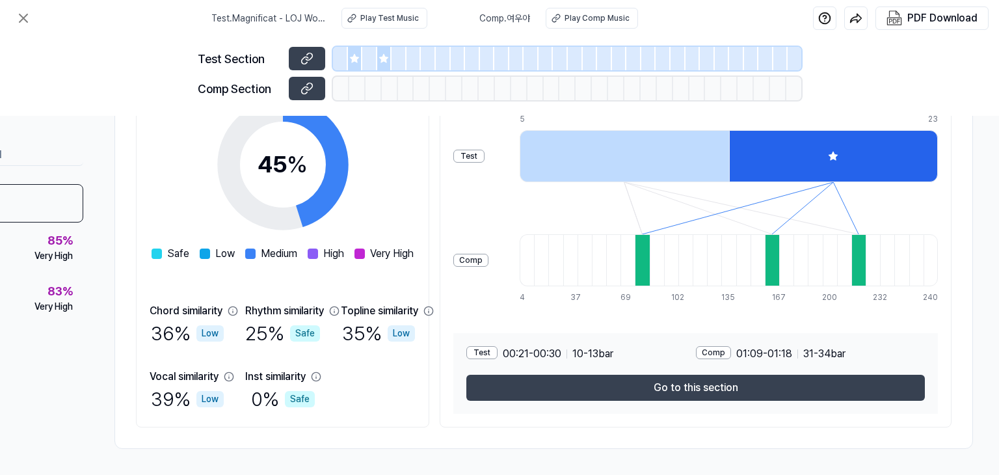
click at [721, 153] on div at bounding box center [623, 156] width 209 height 52
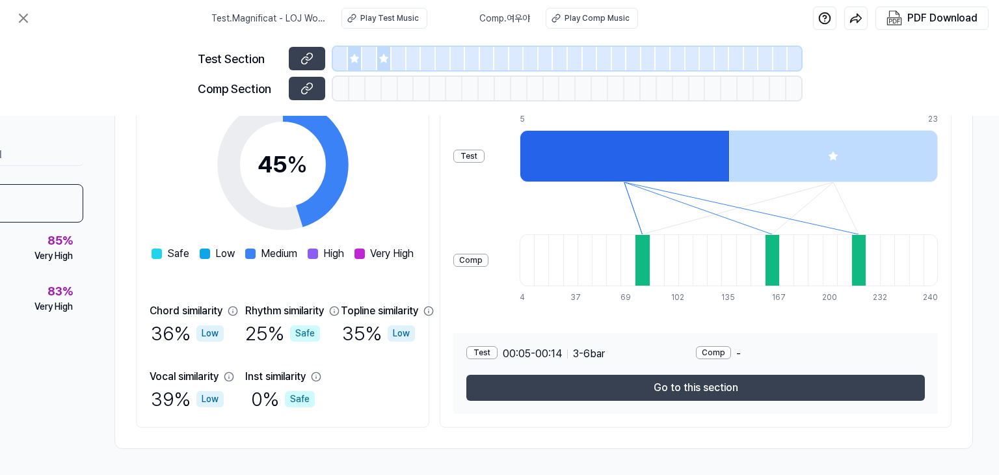
click at [818, 142] on div at bounding box center [833, 156] width 209 height 52
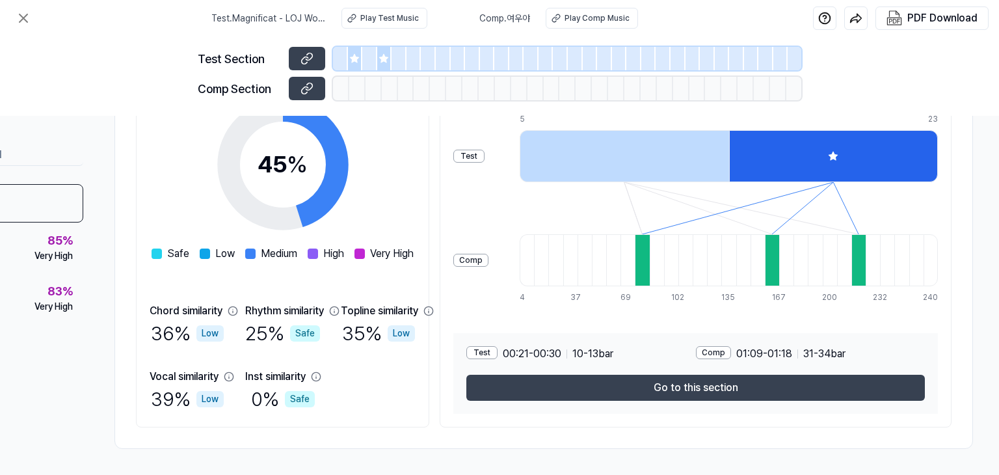
click at [689, 154] on div at bounding box center [623, 156] width 209 height 52
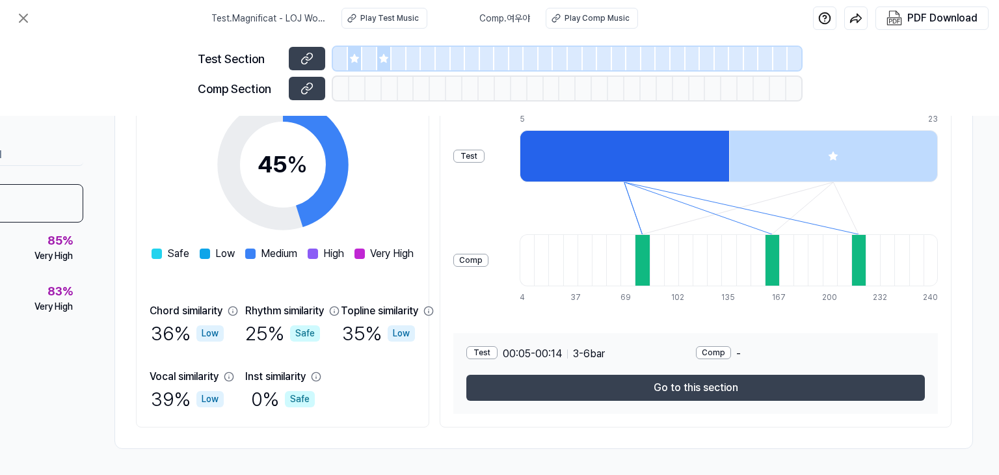
click at [804, 147] on div at bounding box center [833, 156] width 209 height 52
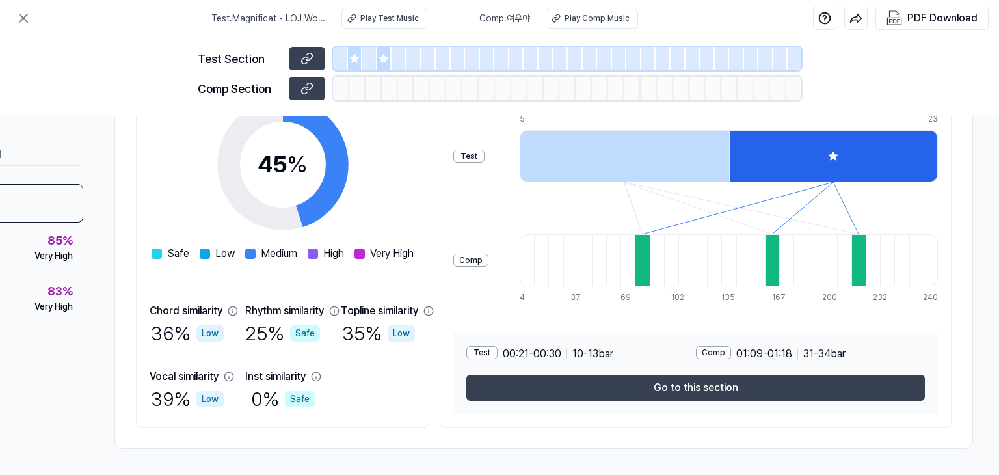
click at [681, 157] on div at bounding box center [623, 156] width 209 height 52
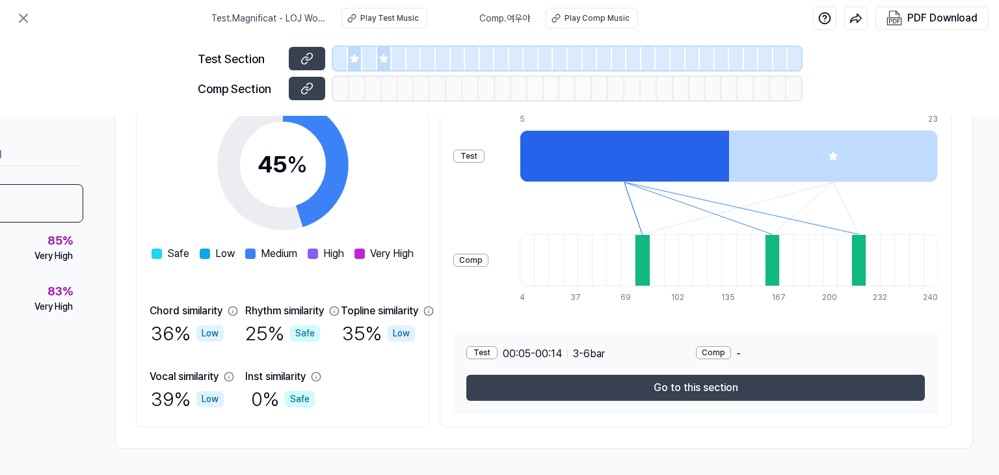
click at [789, 161] on div at bounding box center [833, 156] width 209 height 52
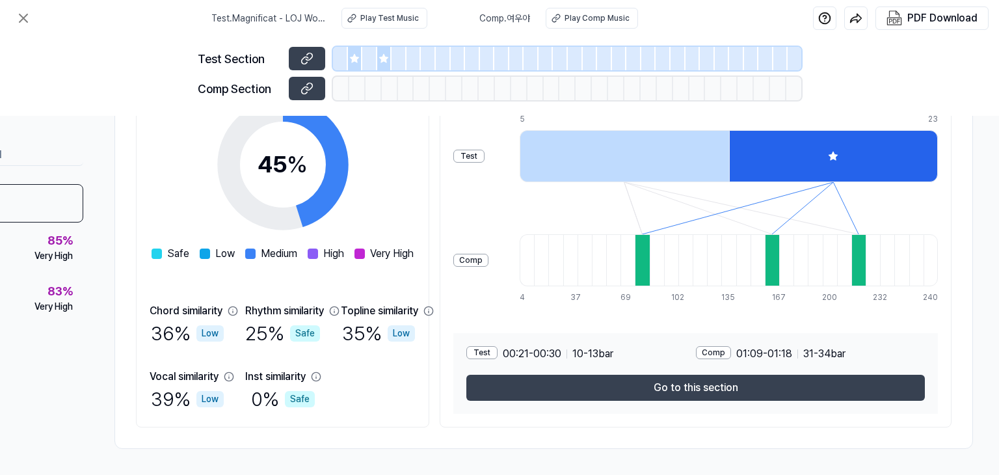
click at [679, 165] on div at bounding box center [623, 156] width 209 height 52
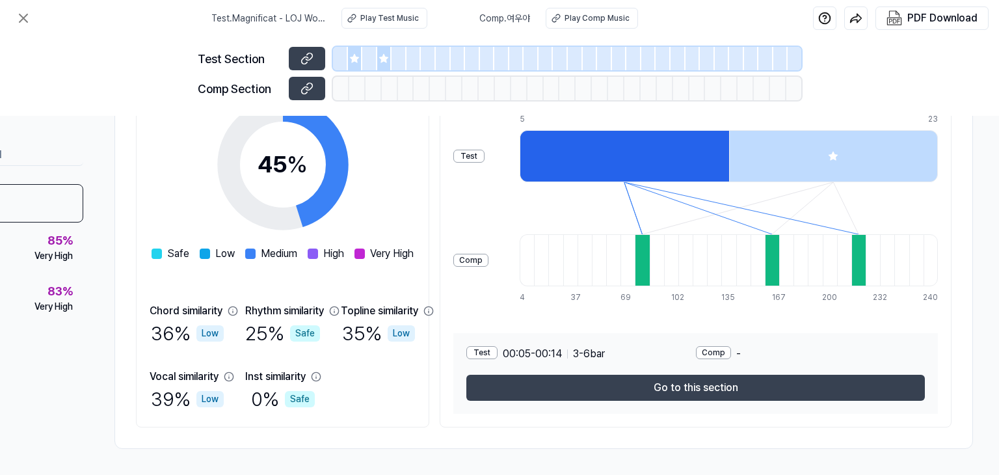
click at [798, 153] on div at bounding box center [833, 156] width 209 height 52
